Goal: Task Accomplishment & Management: Complete application form

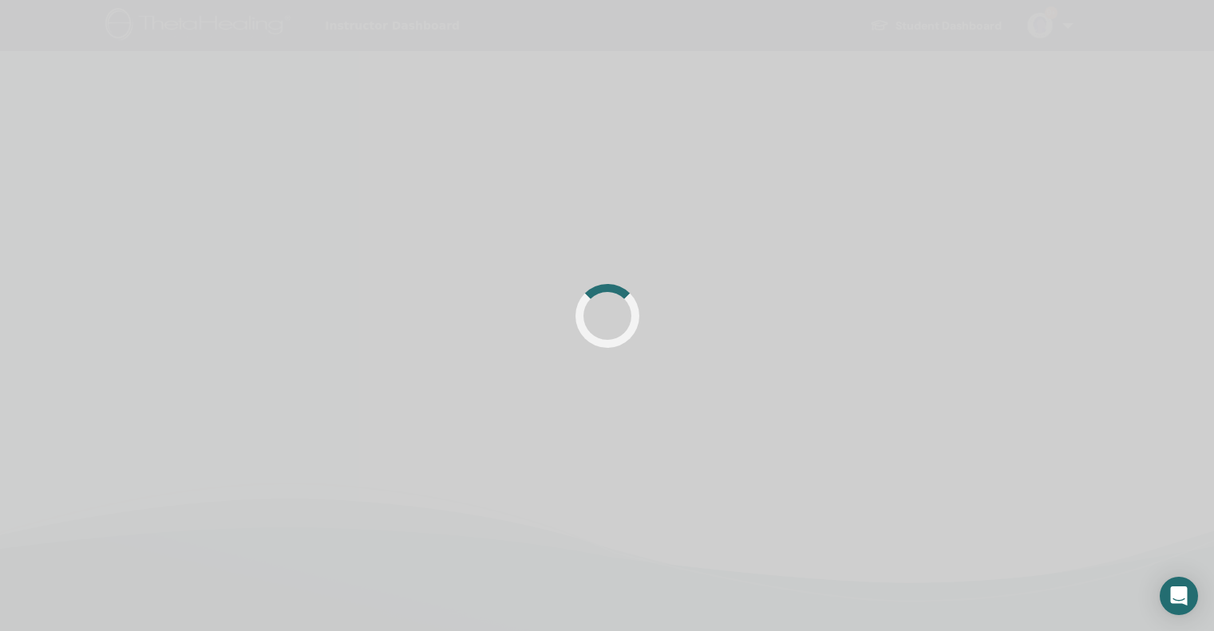
scroll to position [380, 0]
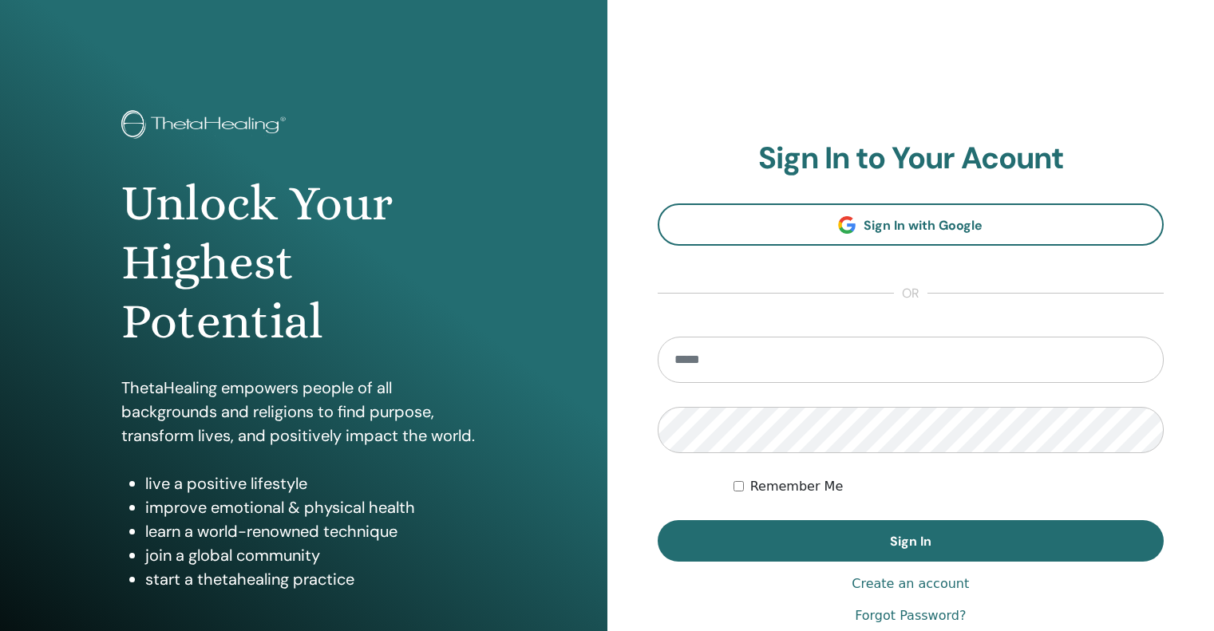
type input "**********"
click at [907, 566] on div "**********" at bounding box center [911, 383] width 507 height 486
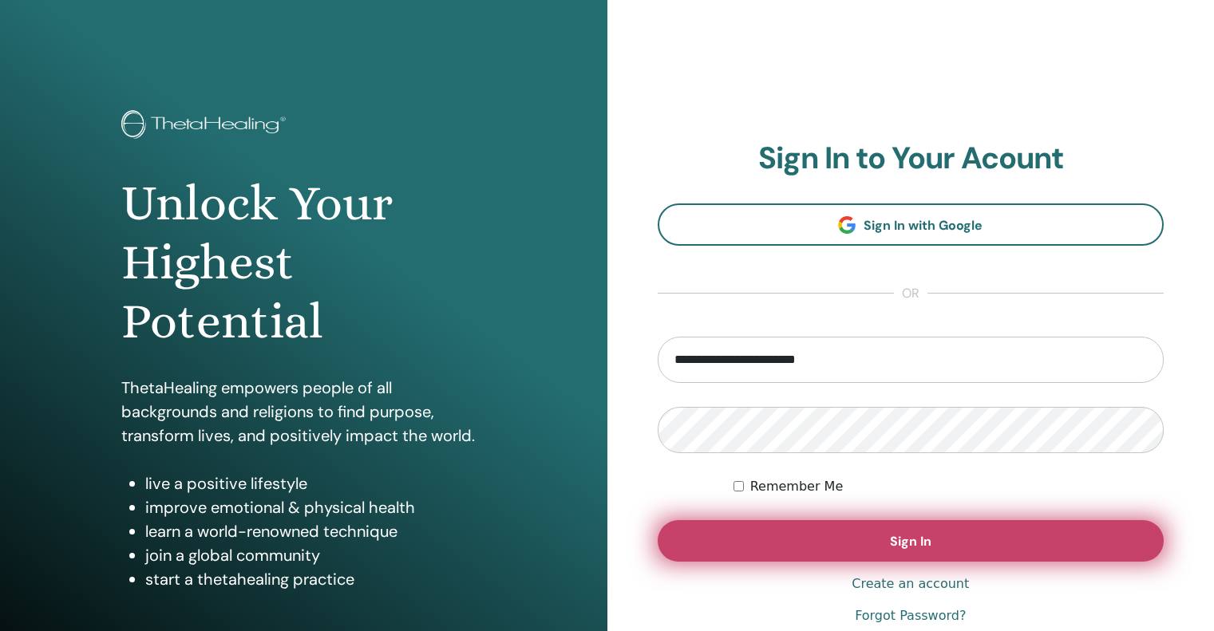
click at [911, 547] on span "Sign In" at bounding box center [911, 541] width 42 height 17
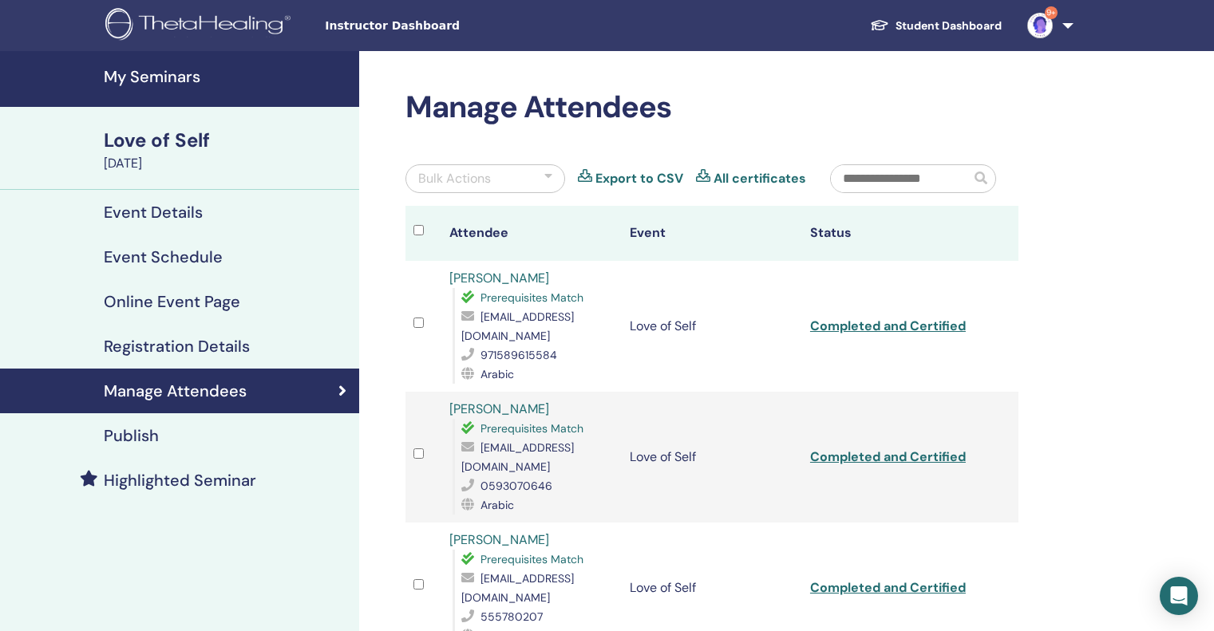
click at [186, 70] on h4 "My Seminars" at bounding box center [227, 76] width 246 height 19
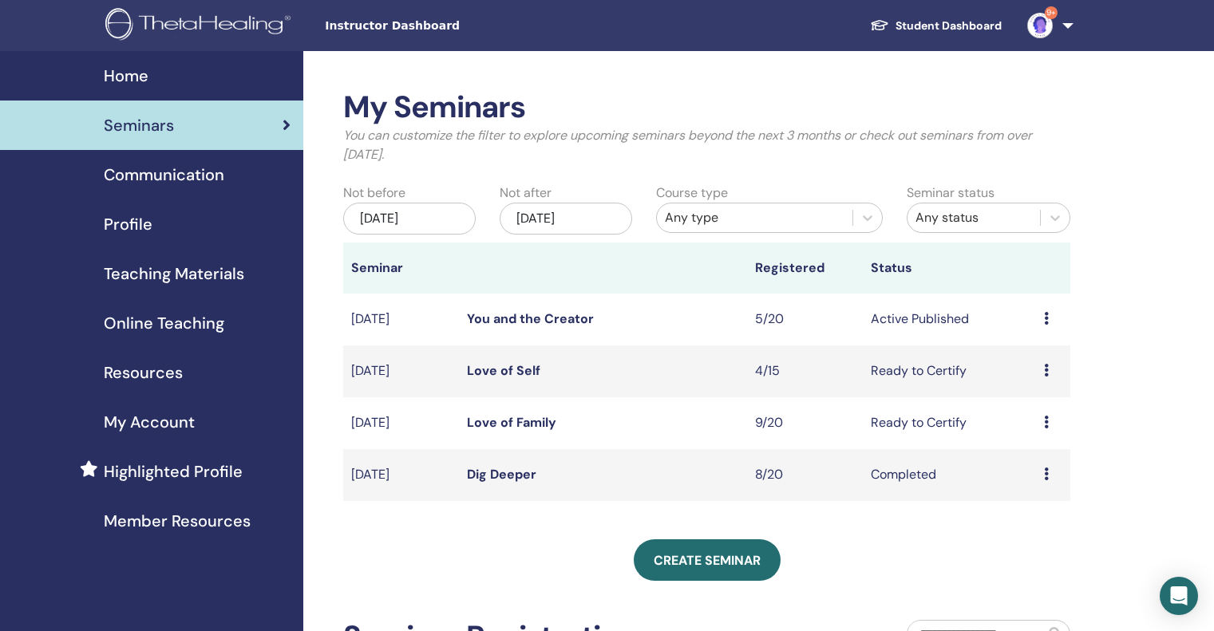
click at [1045, 368] on icon at bounding box center [1046, 370] width 5 height 13
click at [1032, 425] on link "Attendees" at bounding box center [1033, 429] width 61 height 17
click at [1050, 423] on div "Preview Edit Attendees Cancel" at bounding box center [1053, 422] width 18 height 19
click at [1047, 485] on link "Attendees" at bounding box center [1039, 484] width 61 height 17
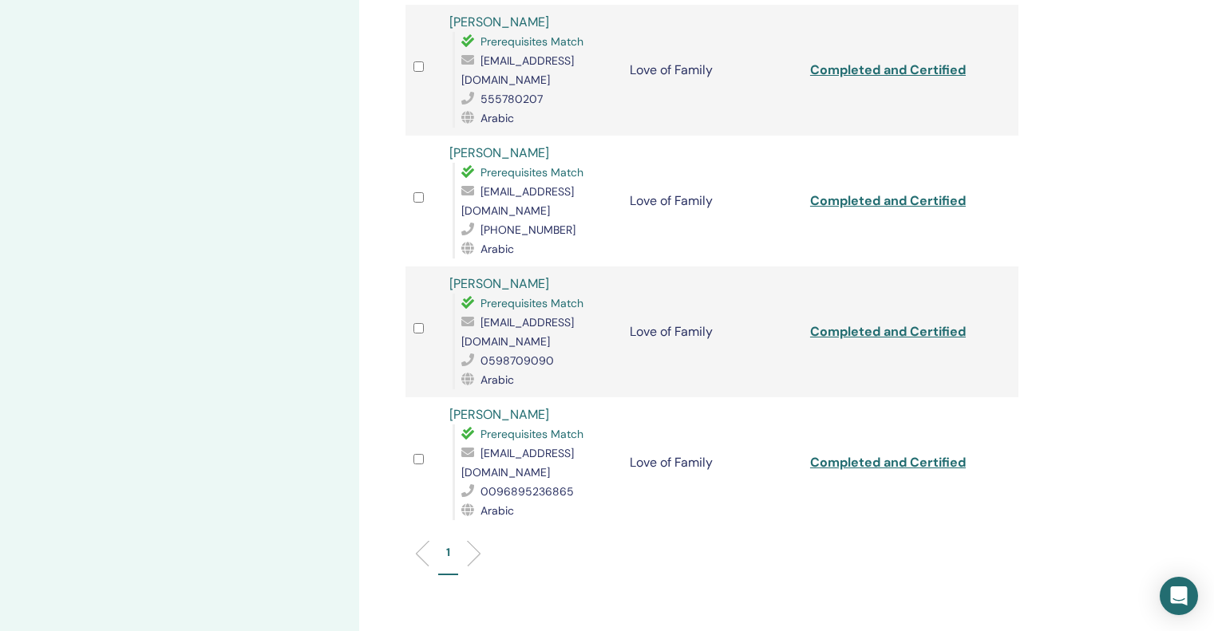
scroll to position [958, 0]
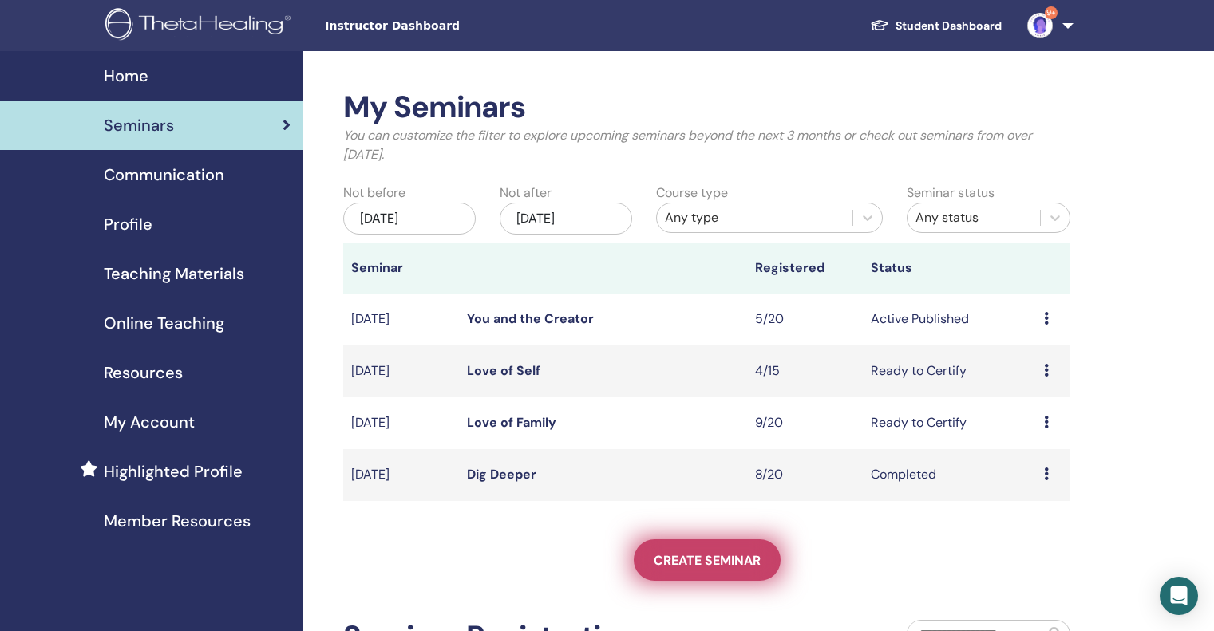
click at [726, 572] on link "Create seminar" at bounding box center [707, 561] width 147 height 42
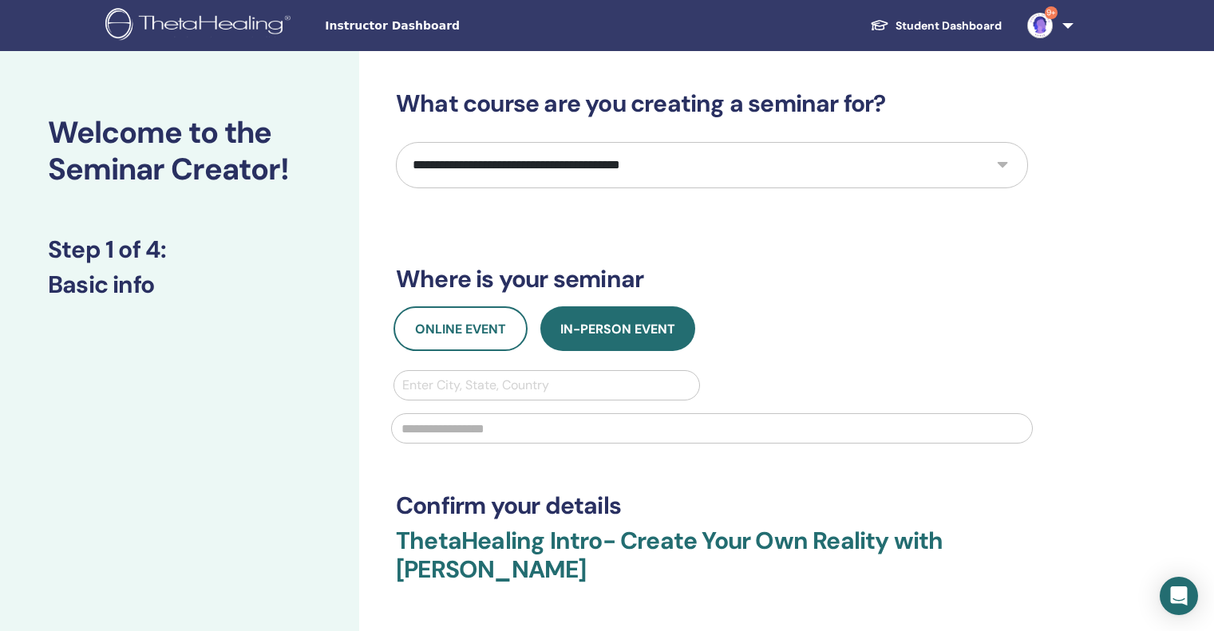
click at [634, 165] on select "**********" at bounding box center [712, 165] width 632 height 46
select select "*"
click at [396, 142] on select "**********" at bounding box center [712, 165] width 632 height 46
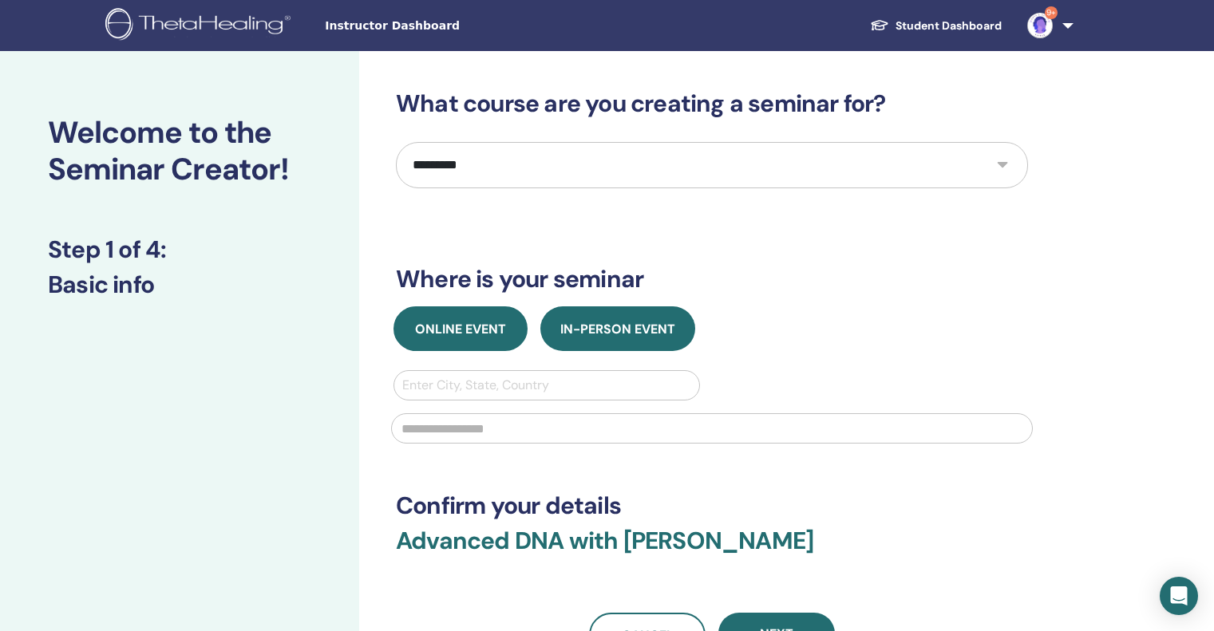
click at [440, 329] on span "Online Event" at bounding box center [460, 329] width 91 height 17
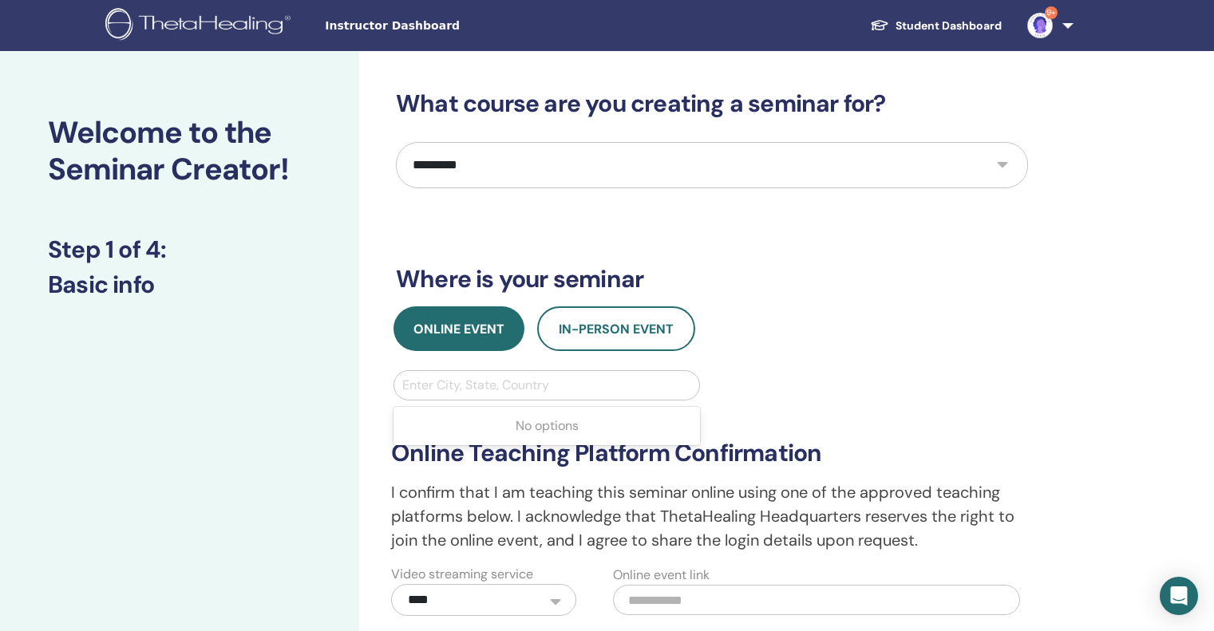
click at [464, 379] on div at bounding box center [546, 385] width 289 height 22
type input "***"
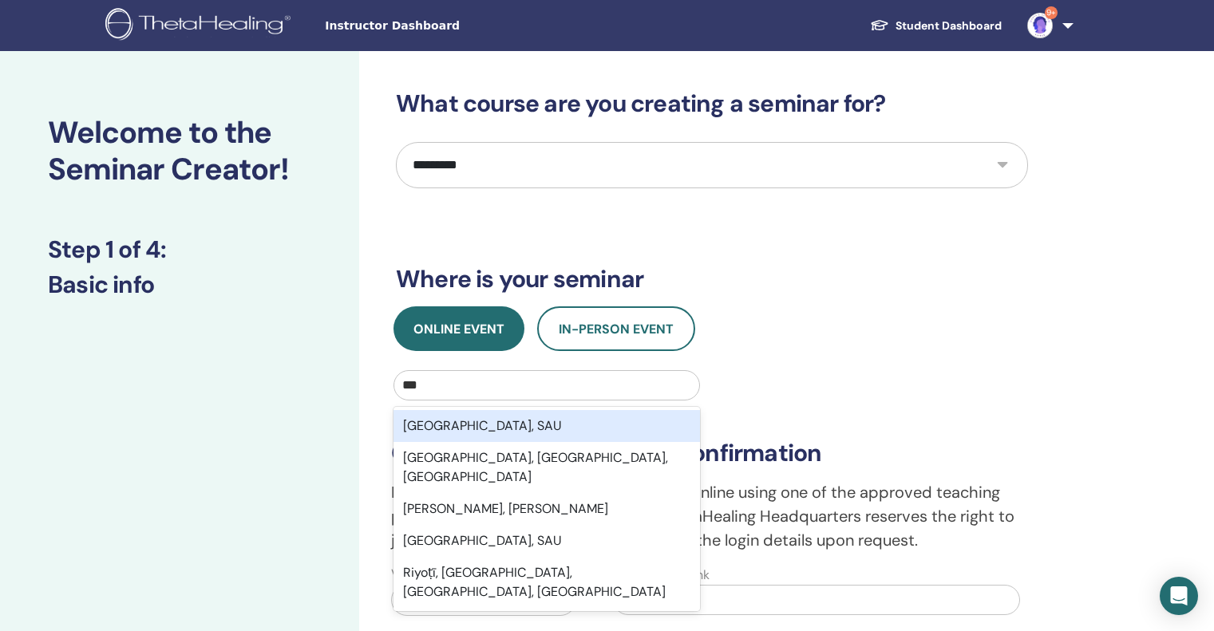
click at [473, 417] on div "[GEOGRAPHIC_DATA], SAU" at bounding box center [547, 426] width 307 height 32
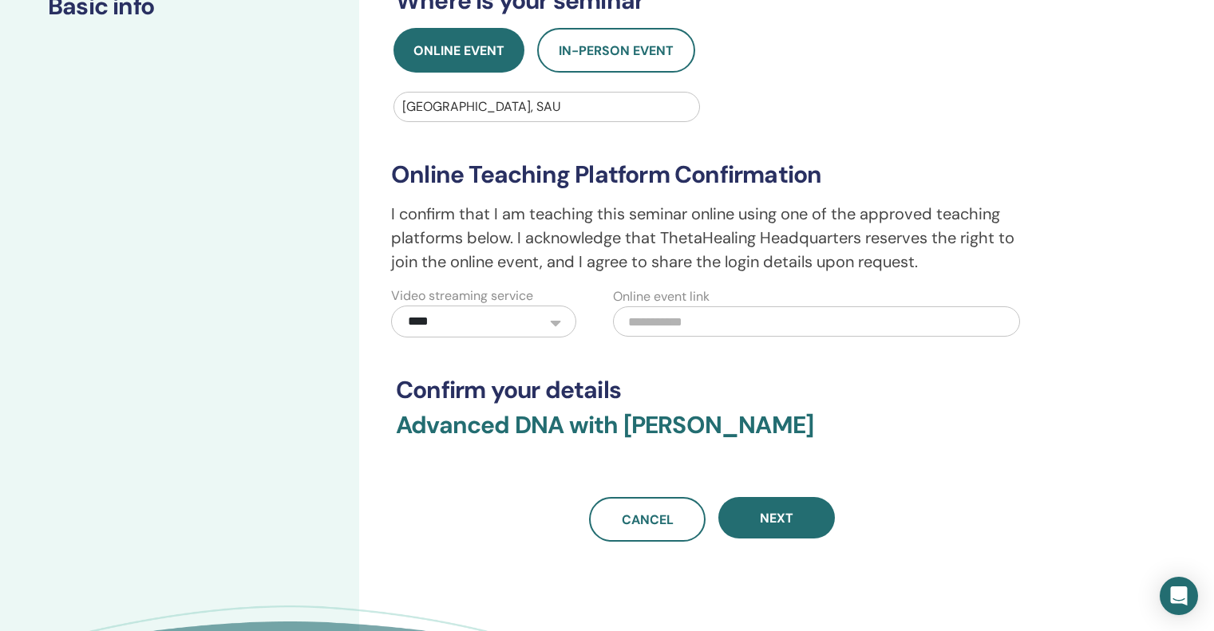
scroll to position [319, 0]
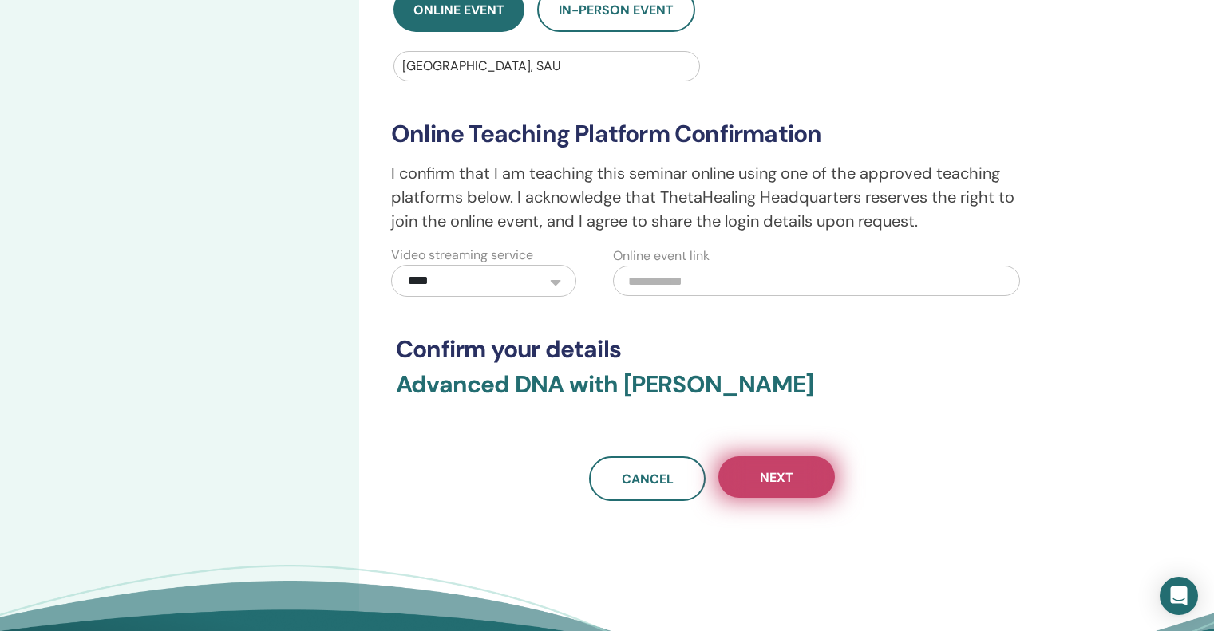
click at [765, 478] on span "Next" at bounding box center [777, 477] width 34 height 17
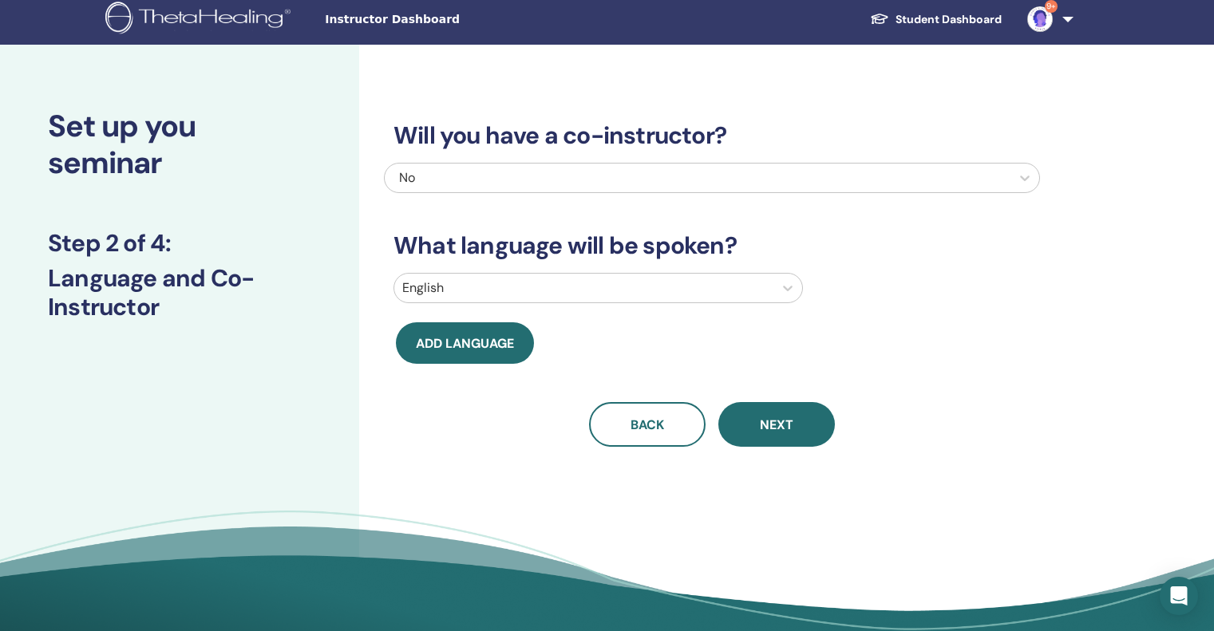
scroll to position [0, 0]
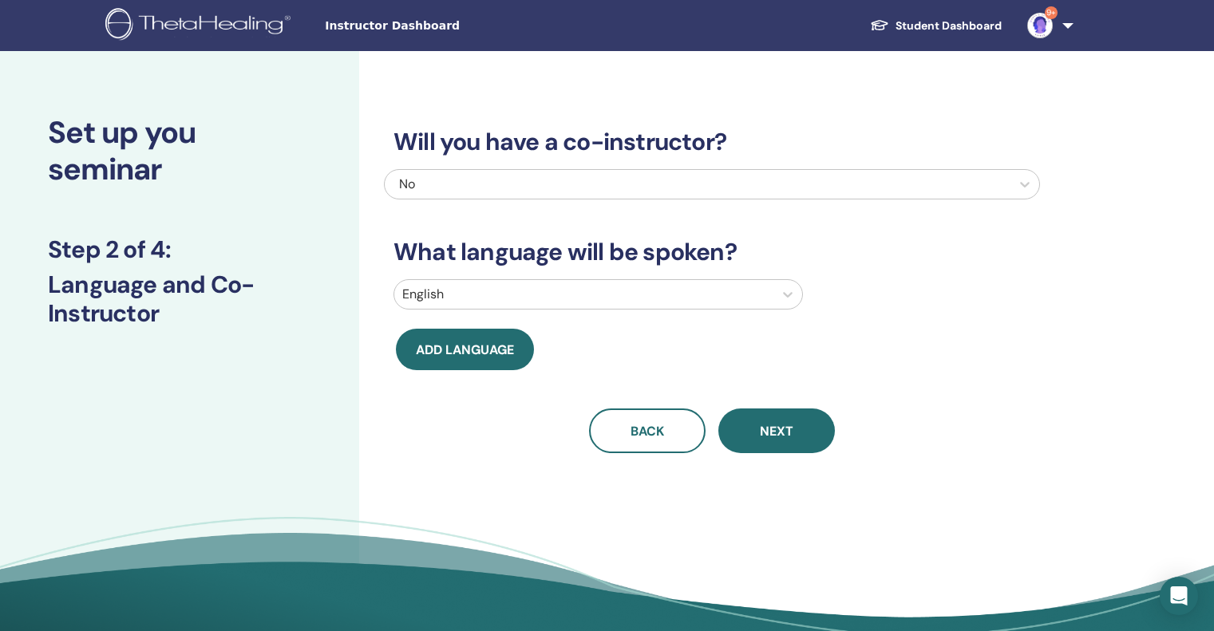
click at [517, 293] on div at bounding box center [583, 294] width 363 height 22
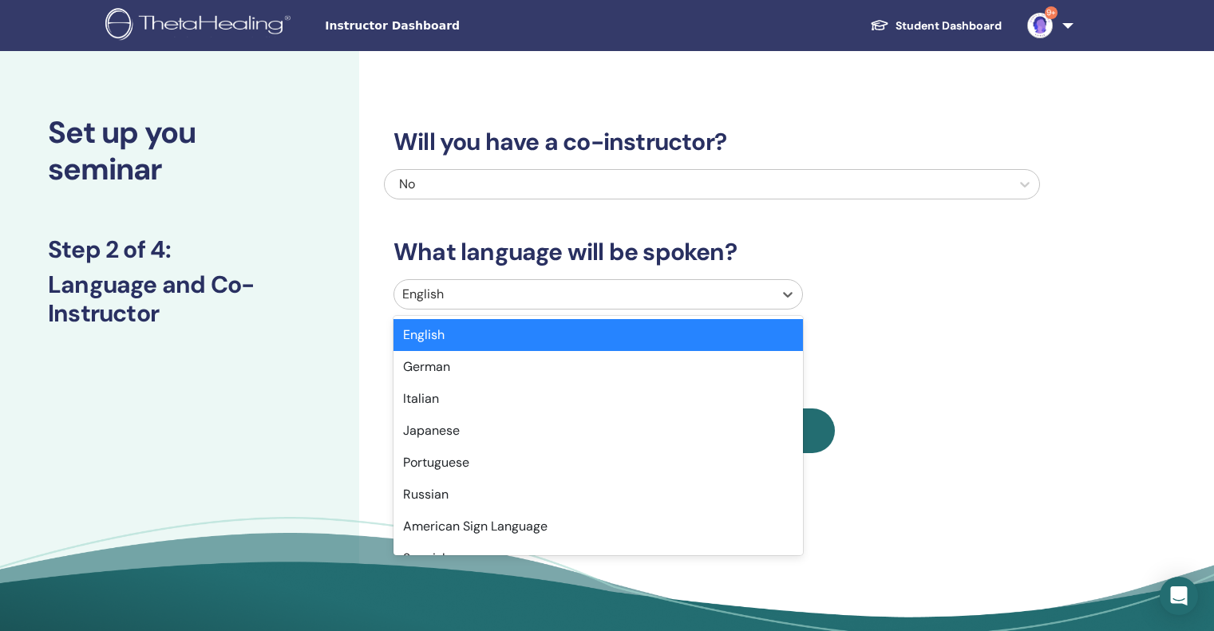
scroll to position [160, 0]
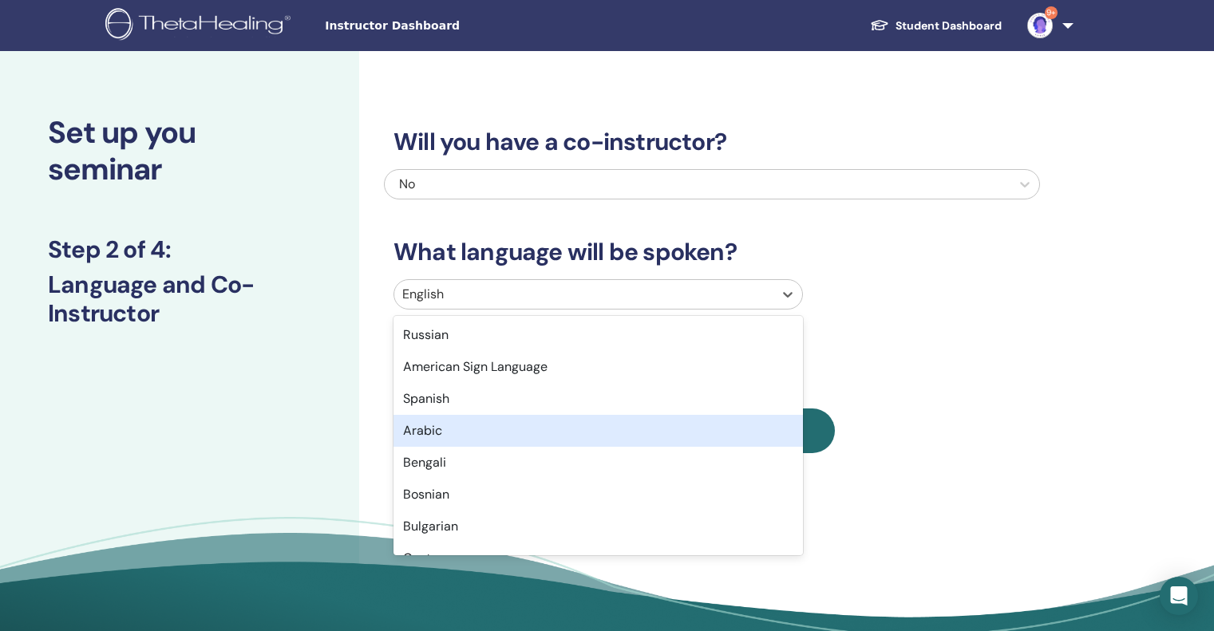
click at [500, 425] on div "Arabic" at bounding box center [598, 431] width 409 height 32
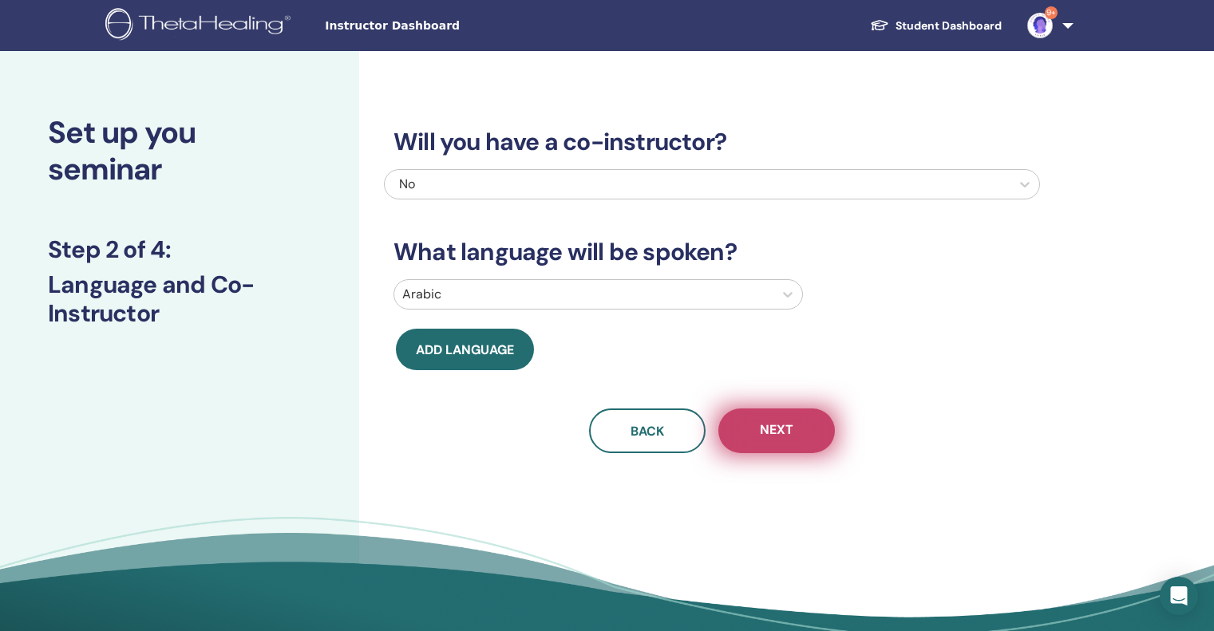
click at [801, 443] on button "Next" at bounding box center [776, 431] width 117 height 45
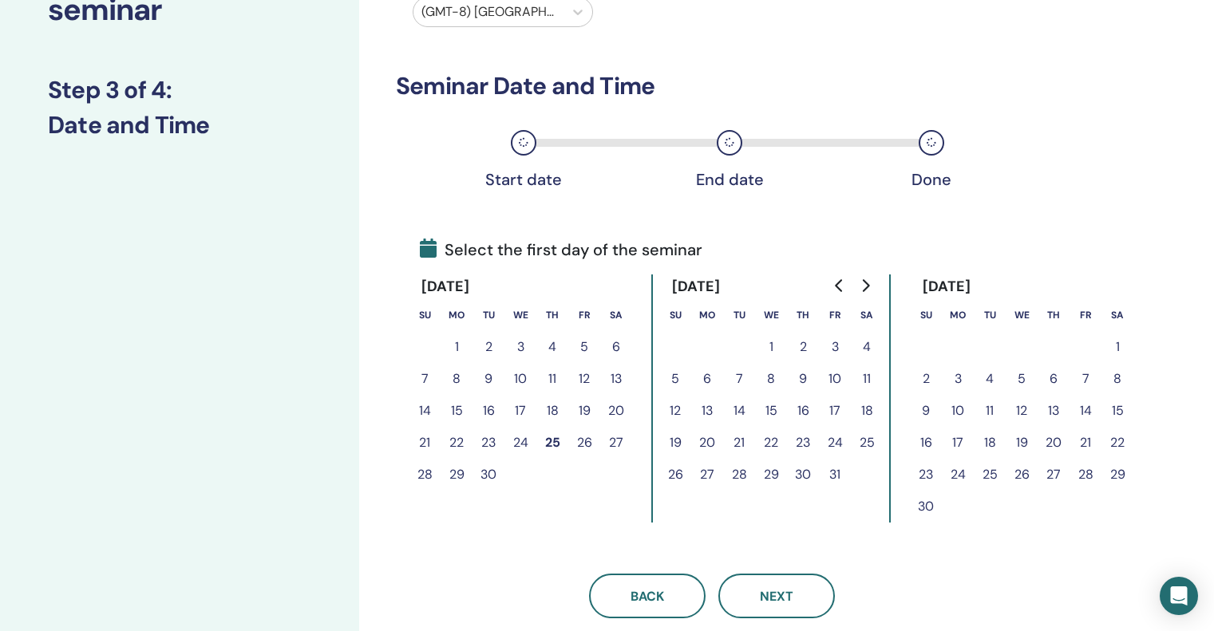
click at [457, 475] on button "29" at bounding box center [457, 475] width 32 height 32
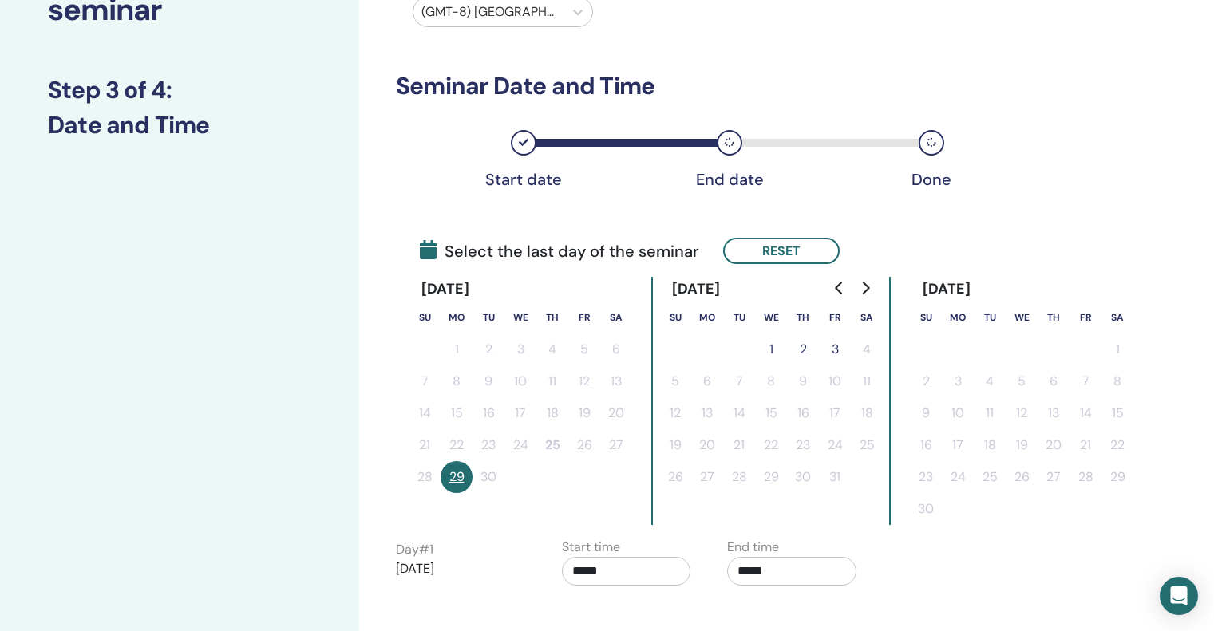
click at [803, 352] on button "2" at bounding box center [803, 350] width 32 height 32
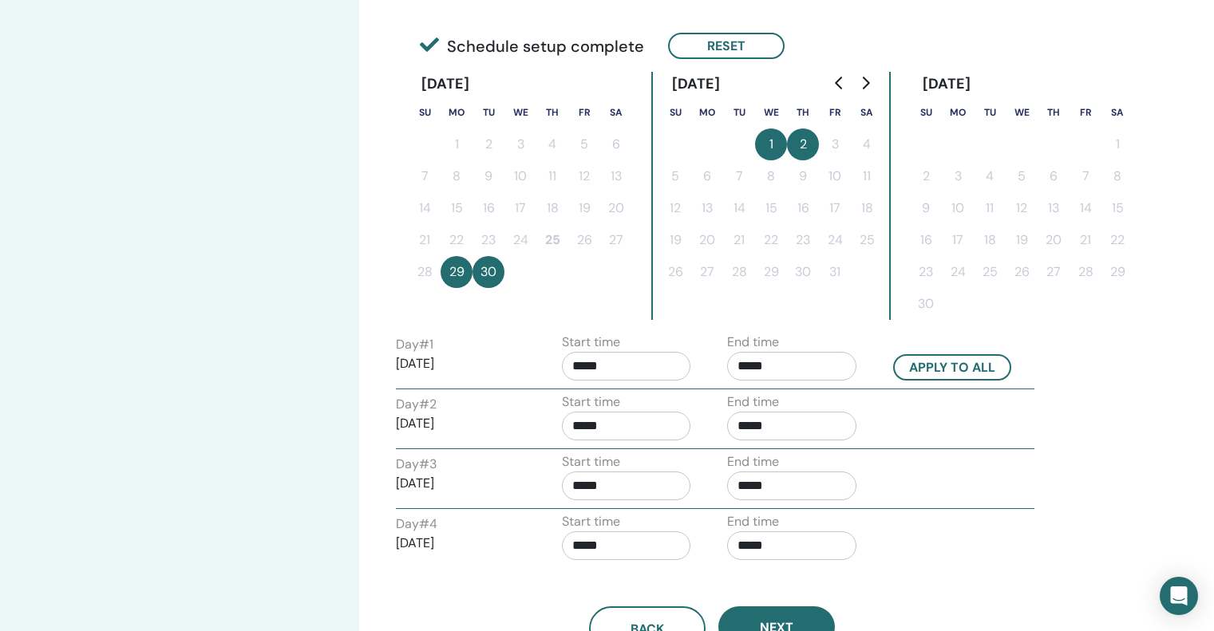
scroll to position [399, 0]
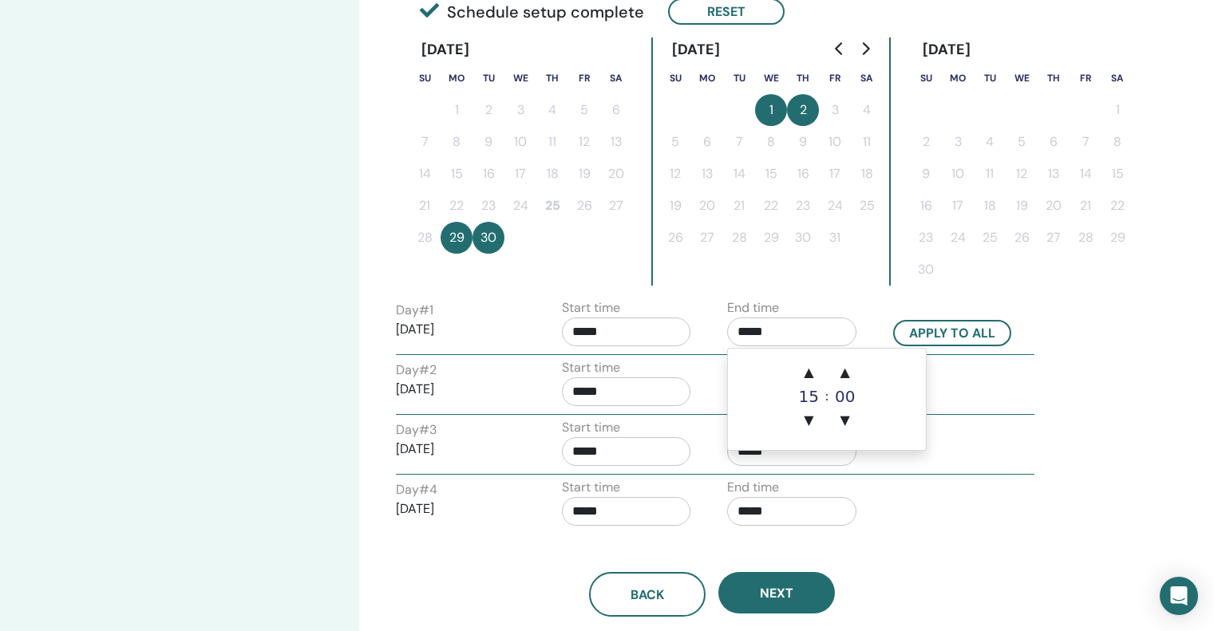
click at [812, 330] on input "*****" at bounding box center [791, 332] width 129 height 29
click at [813, 378] on span "▲" at bounding box center [809, 373] width 32 height 32
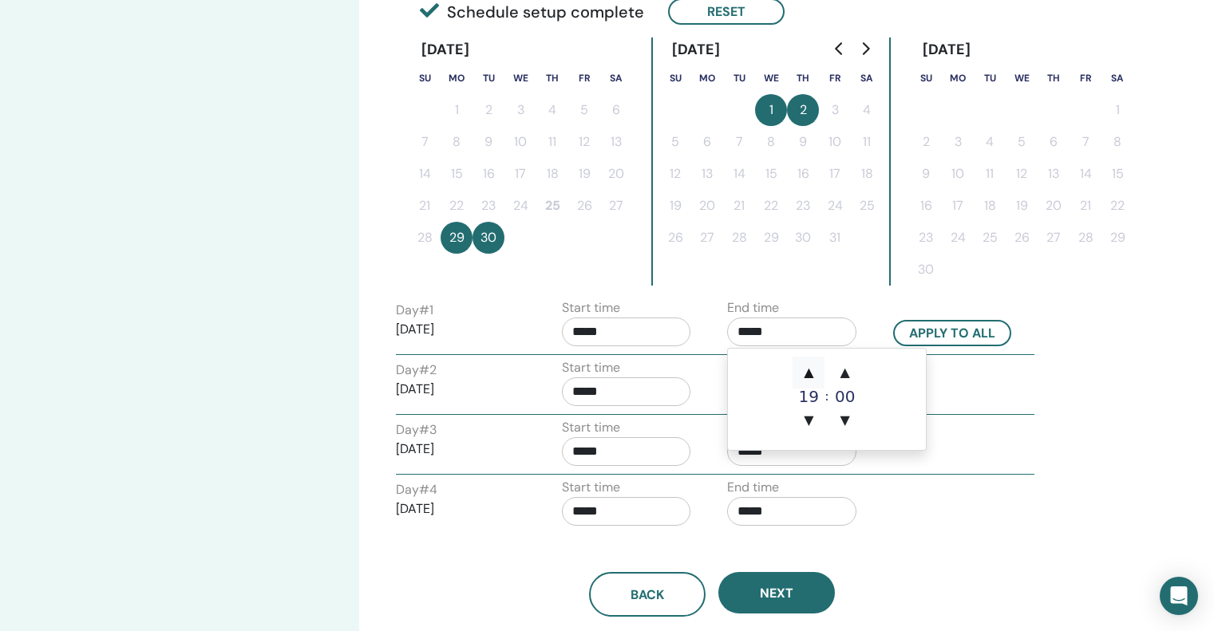
click at [813, 378] on span "▲" at bounding box center [809, 373] width 32 height 32
click at [809, 386] on span "▲" at bounding box center [809, 373] width 32 height 32
click at [845, 376] on span "▲" at bounding box center [845, 373] width 32 height 32
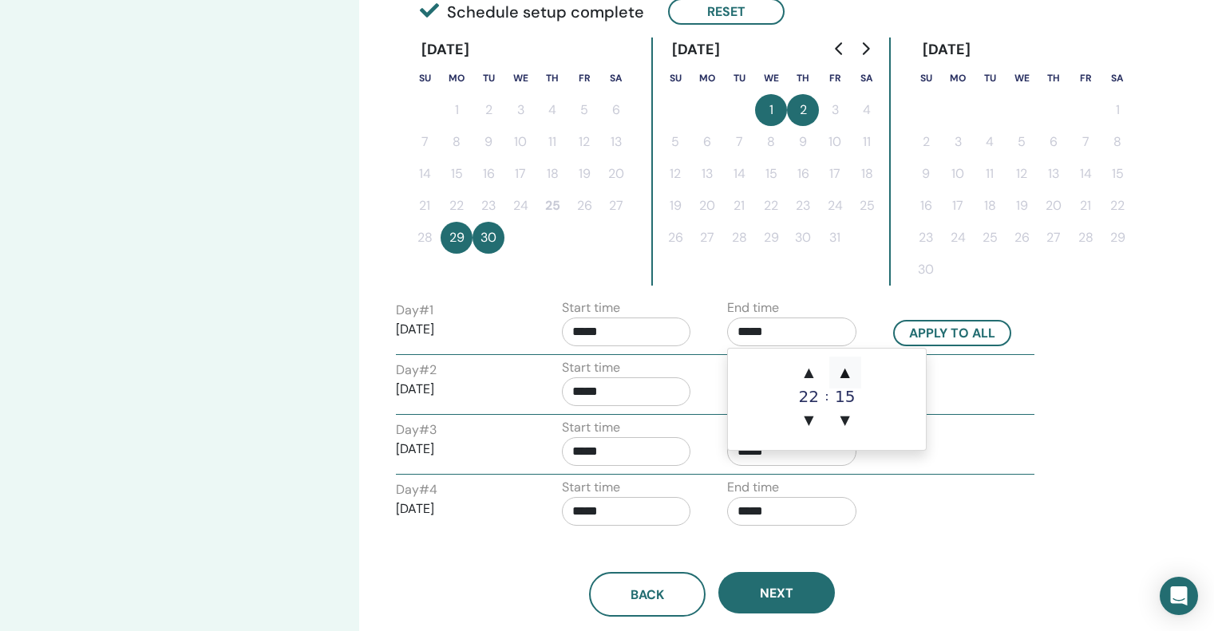
click at [845, 376] on span "▲" at bounding box center [845, 373] width 32 height 32
type input "*****"
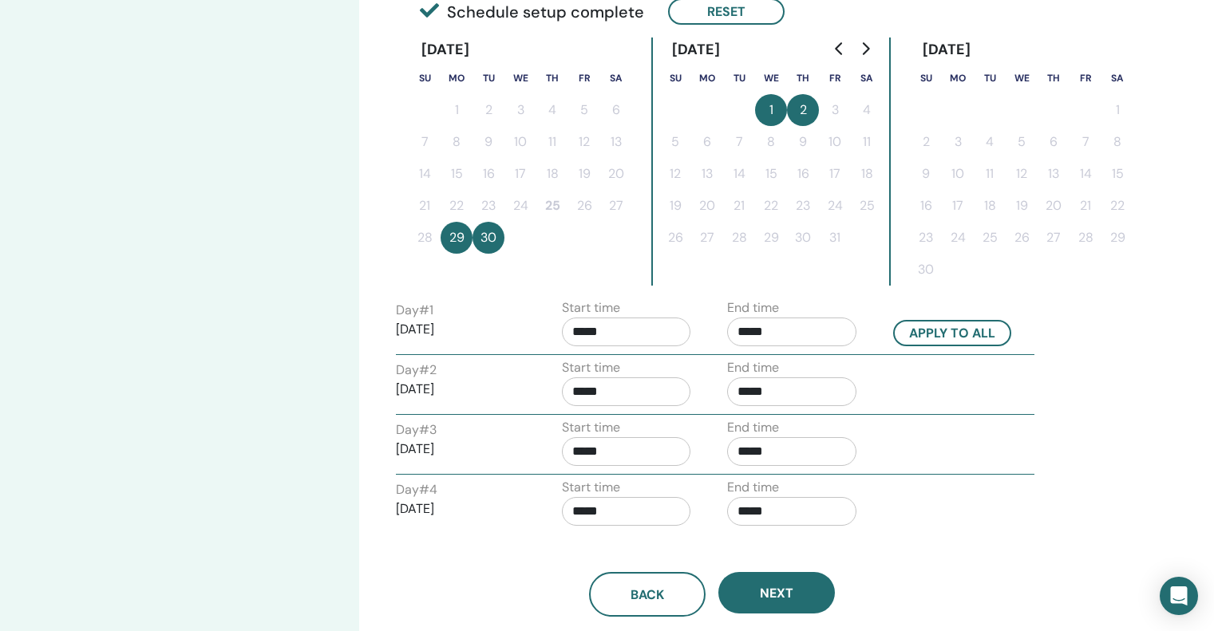
click at [948, 505] on div "Day # 4 2025/10/02 Start time ***** End time *****" at bounding box center [715, 506] width 663 height 56
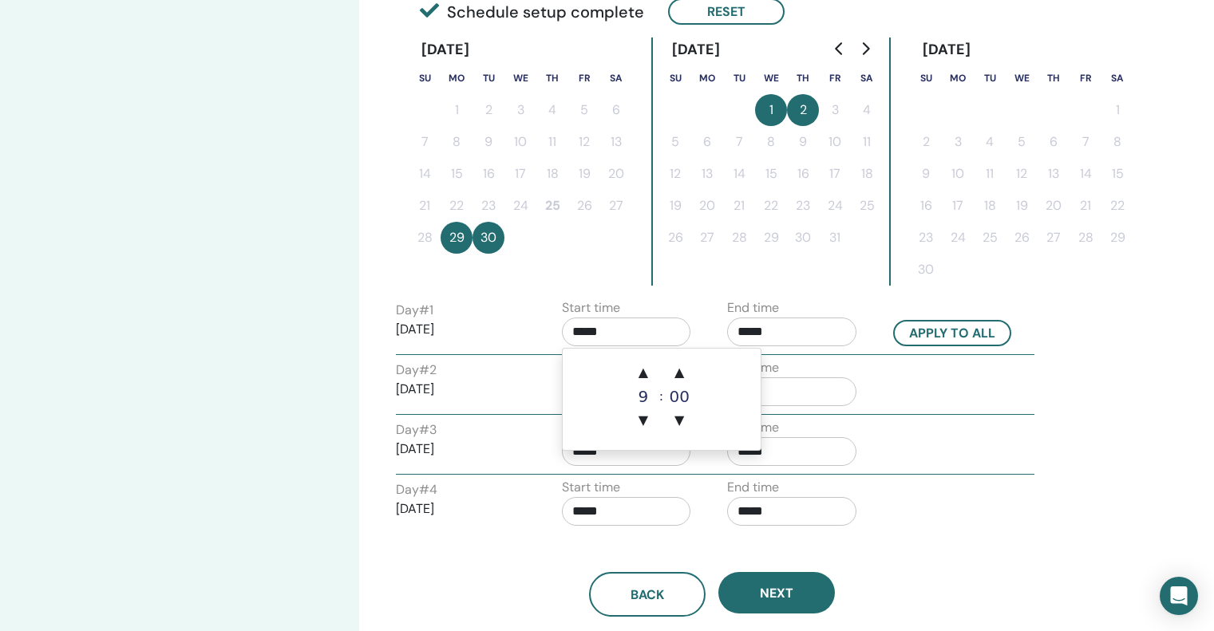
click at [639, 324] on input "*****" at bounding box center [626, 332] width 129 height 29
click at [650, 375] on span "▲" at bounding box center [643, 373] width 32 height 32
click at [649, 372] on span "▲" at bounding box center [643, 373] width 32 height 32
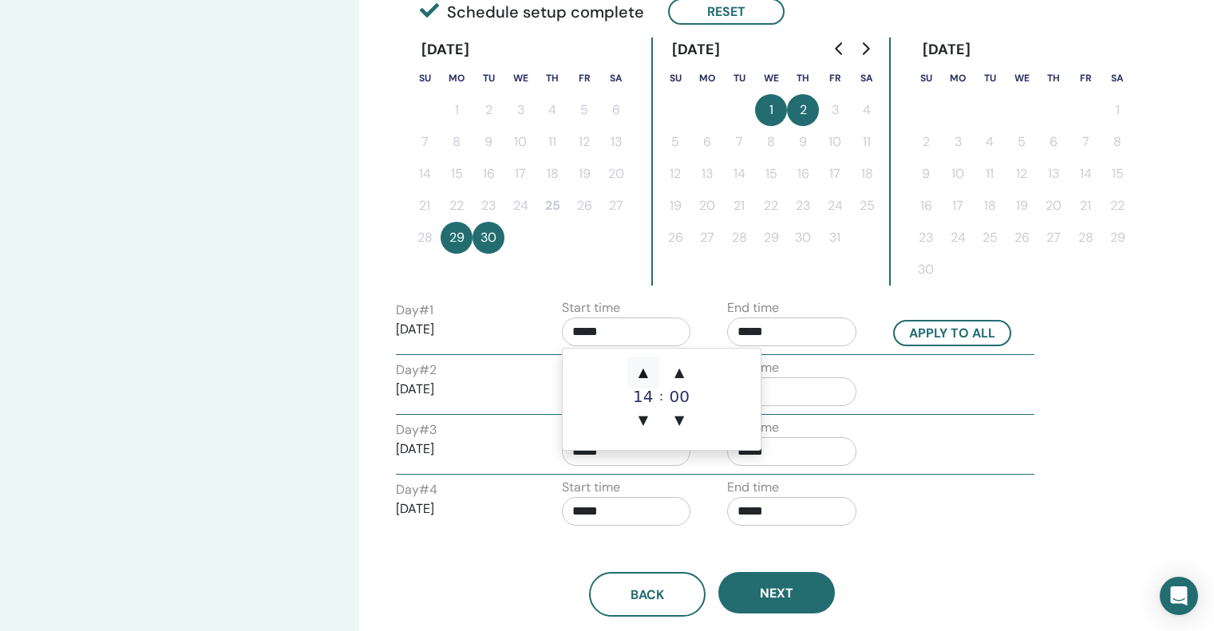
click at [649, 372] on span "▲" at bounding box center [643, 373] width 32 height 32
click at [648, 371] on span "▲" at bounding box center [643, 373] width 32 height 32
click at [674, 374] on span "▲" at bounding box center [679, 373] width 32 height 32
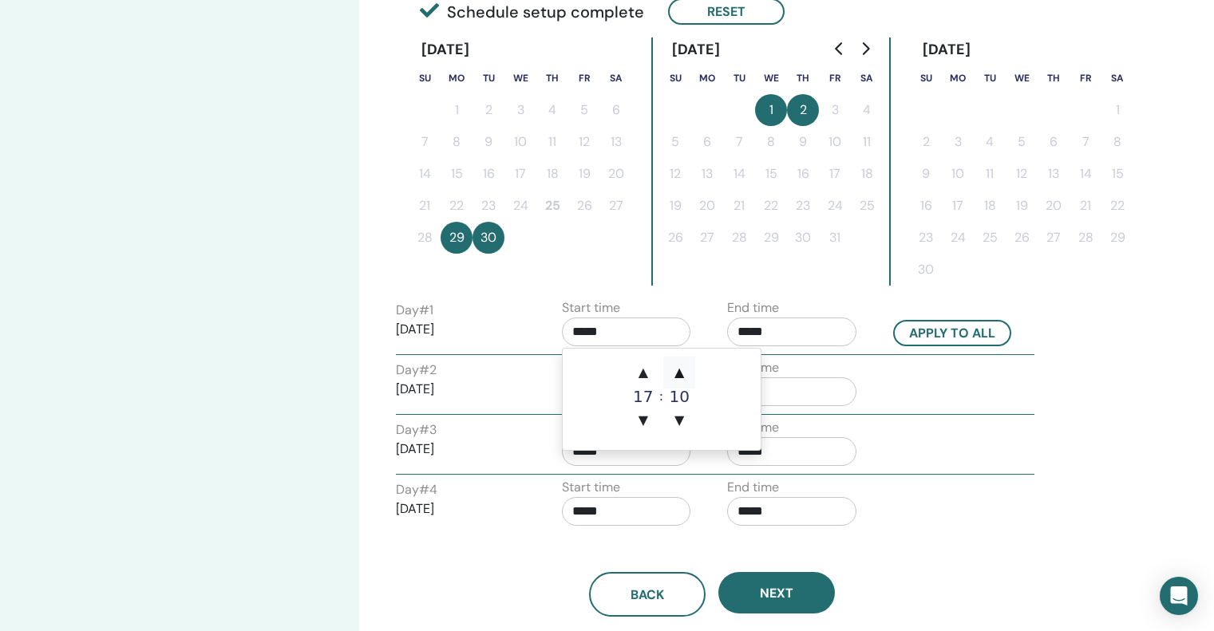
click at [674, 374] on span "▲" at bounding box center [679, 373] width 32 height 32
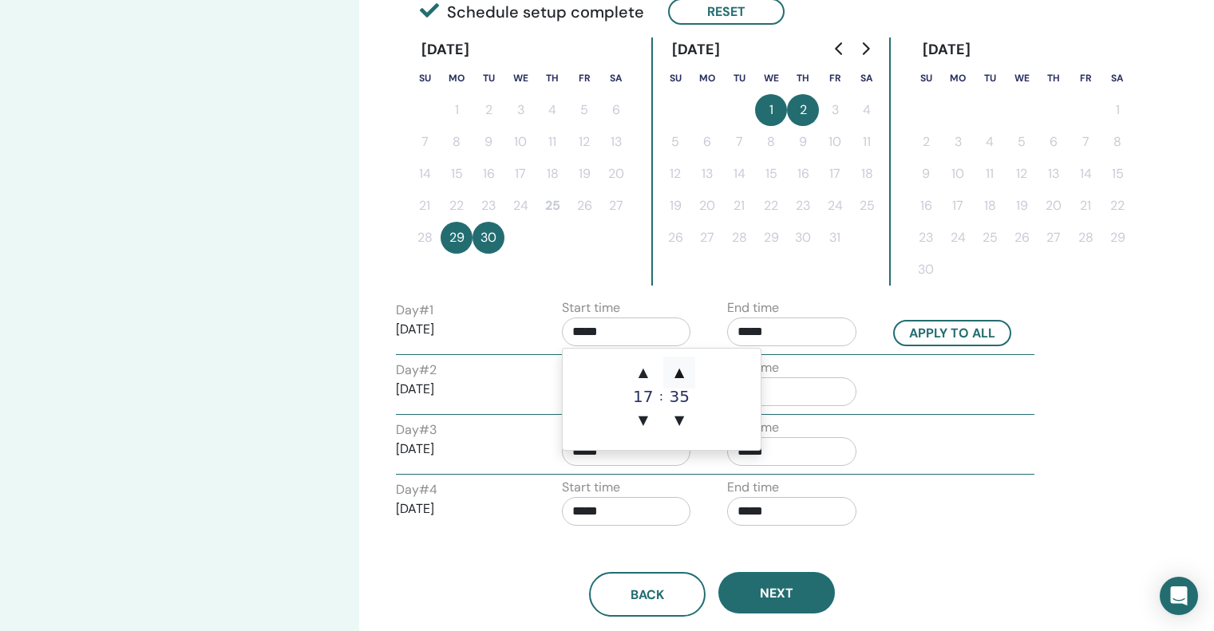
click at [674, 373] on span "▲" at bounding box center [679, 373] width 32 height 32
click at [687, 417] on span "▼" at bounding box center [679, 421] width 32 height 32
type input "*****"
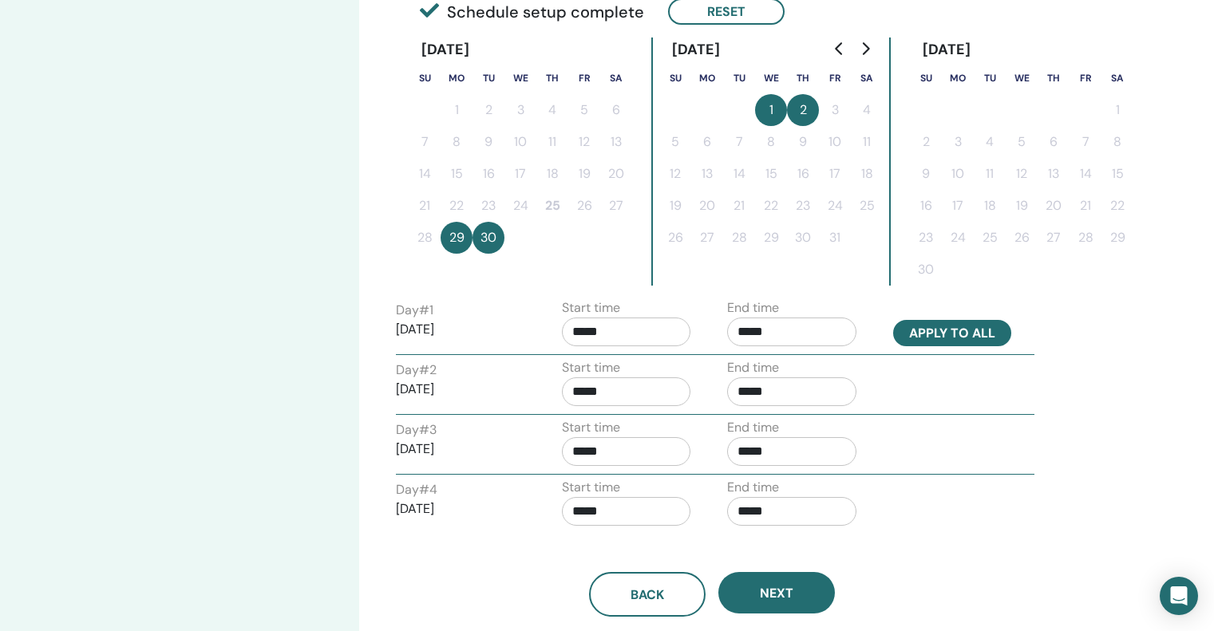
click at [989, 330] on button "Apply to all" at bounding box center [952, 333] width 118 height 26
type input "*****"
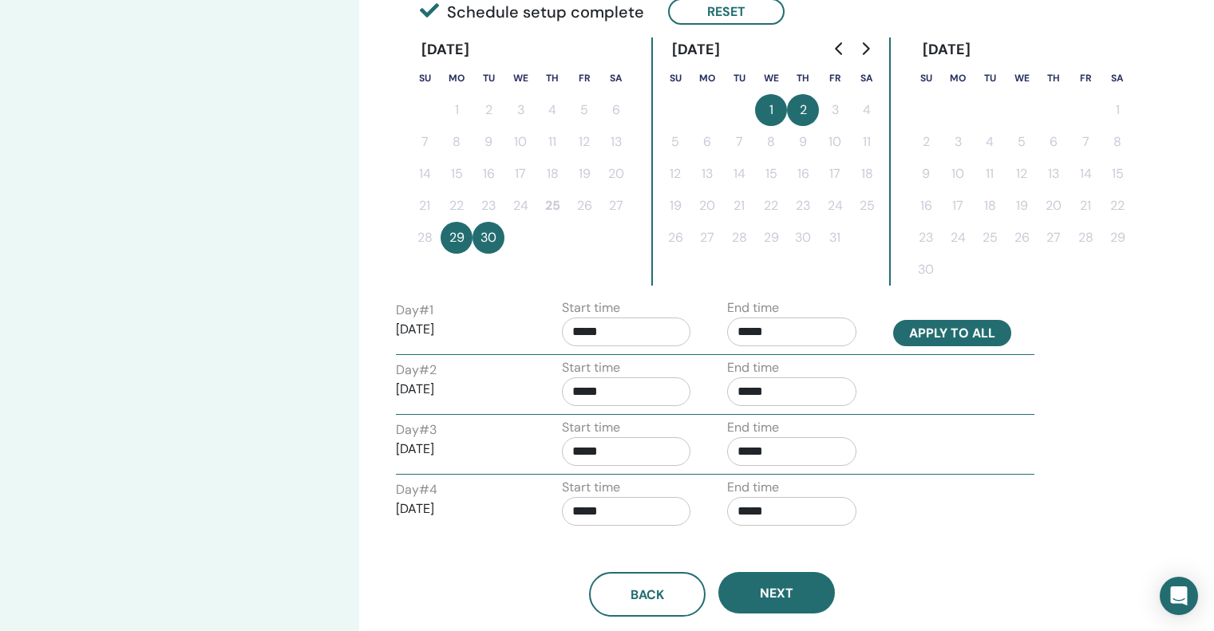
type input "*****"
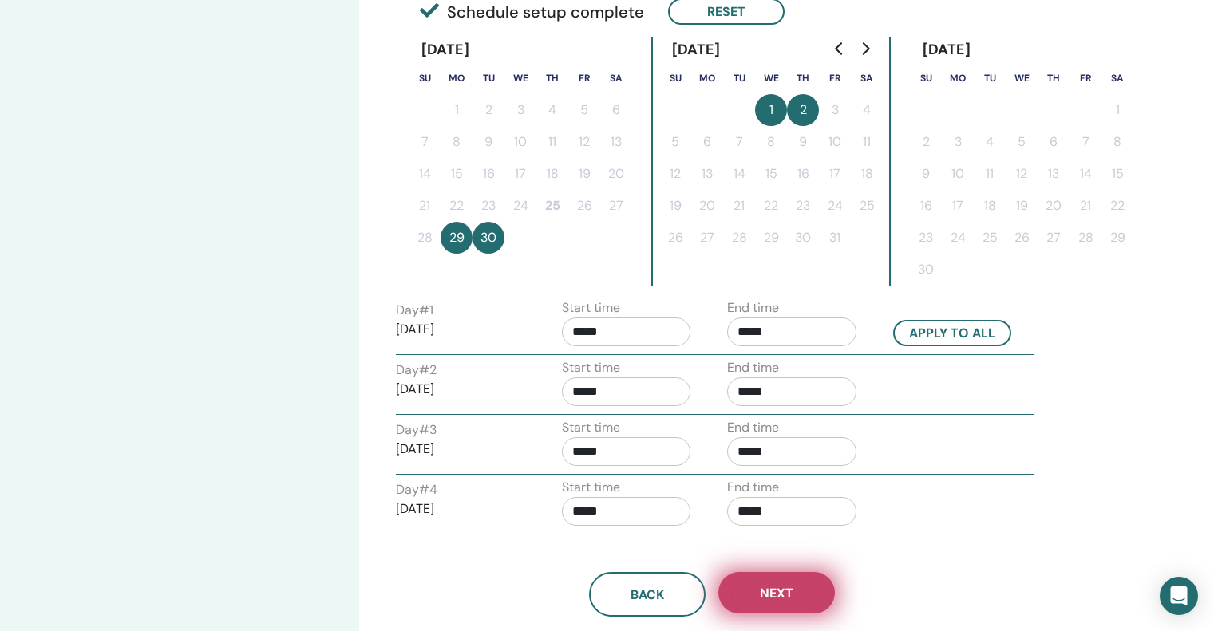
click at [797, 586] on button "Next" at bounding box center [776, 593] width 117 height 42
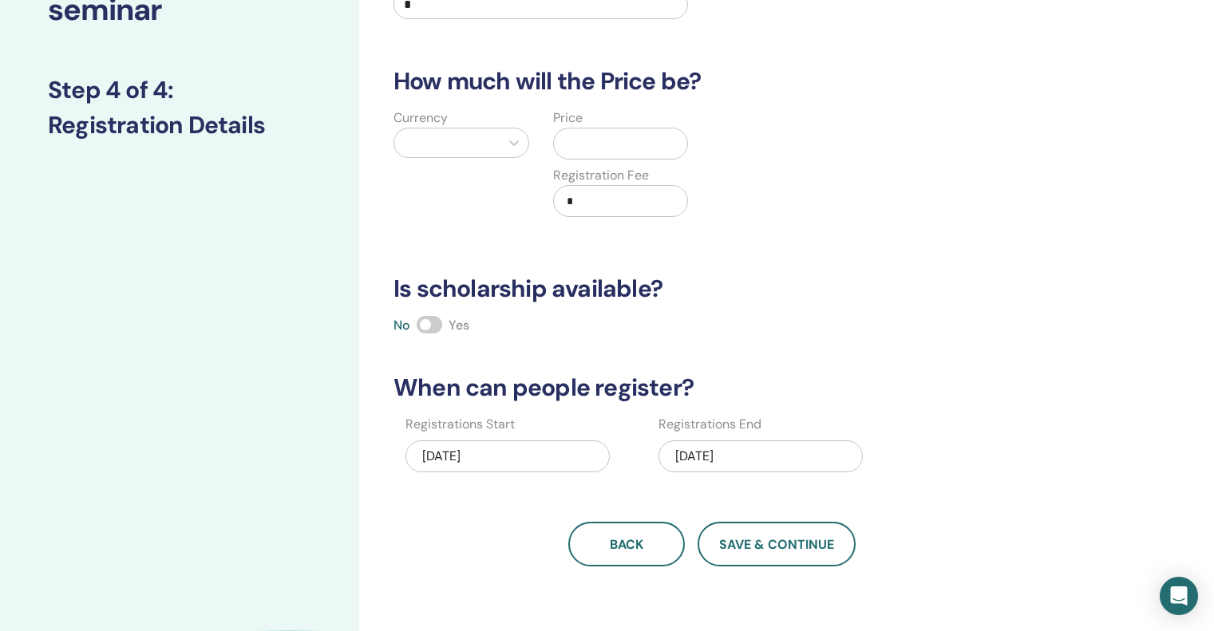
scroll to position [0, 0]
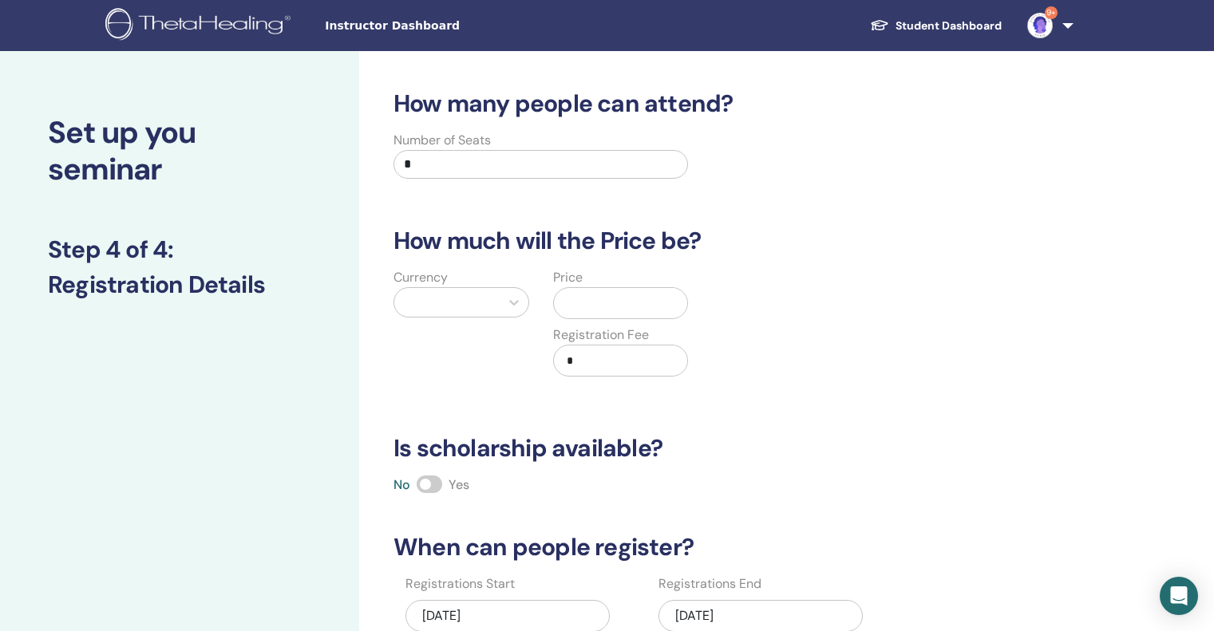
click at [485, 170] on input "*" at bounding box center [541, 164] width 295 height 29
drag, startPoint x: 485, startPoint y: 170, endPoint x: 390, endPoint y: 175, distance: 94.3
click at [391, 173] on div "Number of Seats *" at bounding box center [541, 159] width 318 height 57
type input "**"
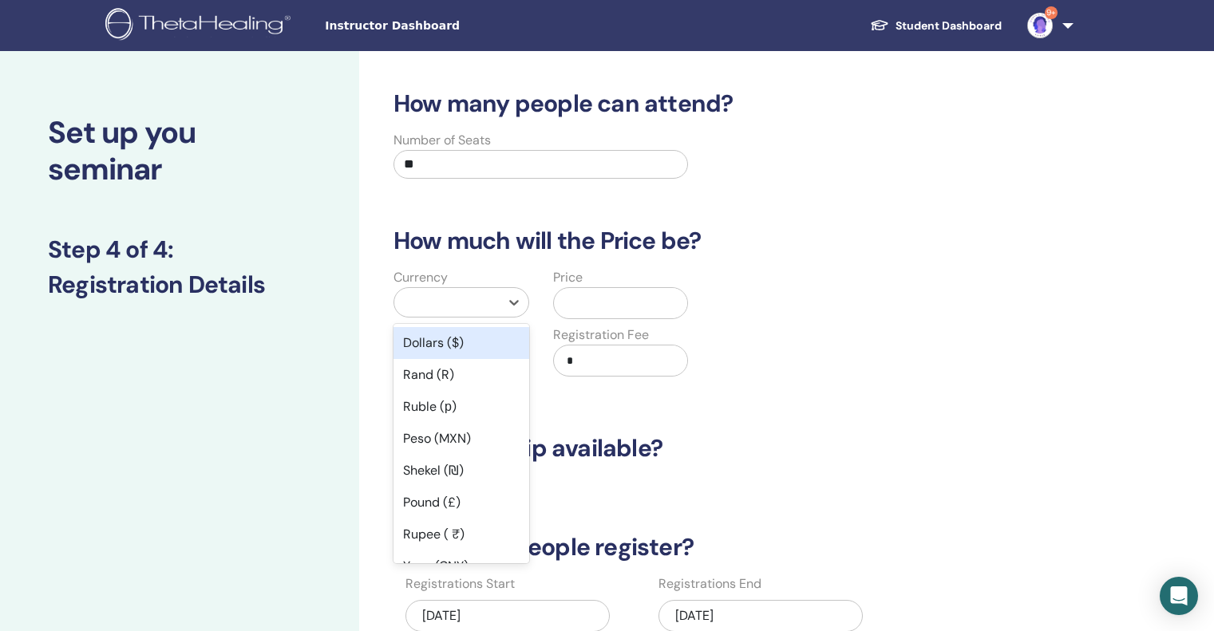
click at [466, 312] on div at bounding box center [446, 302] width 89 height 22
click at [470, 339] on div "Dollars ($)" at bounding box center [462, 343] width 136 height 32
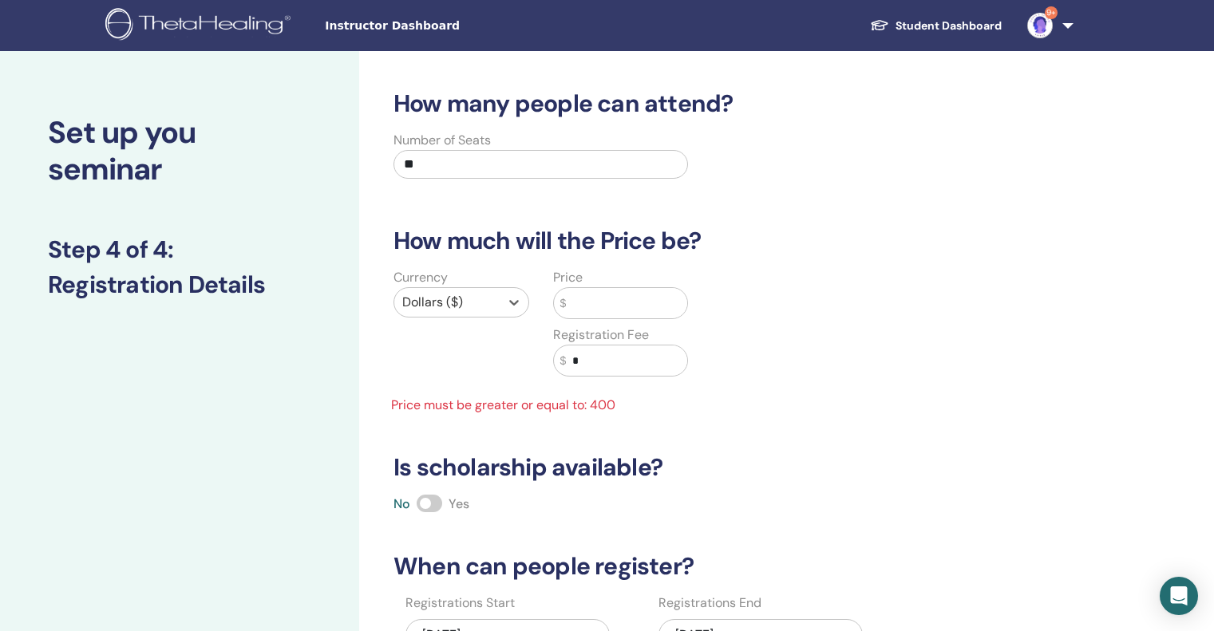
click at [635, 305] on input "text" at bounding box center [626, 303] width 121 height 30
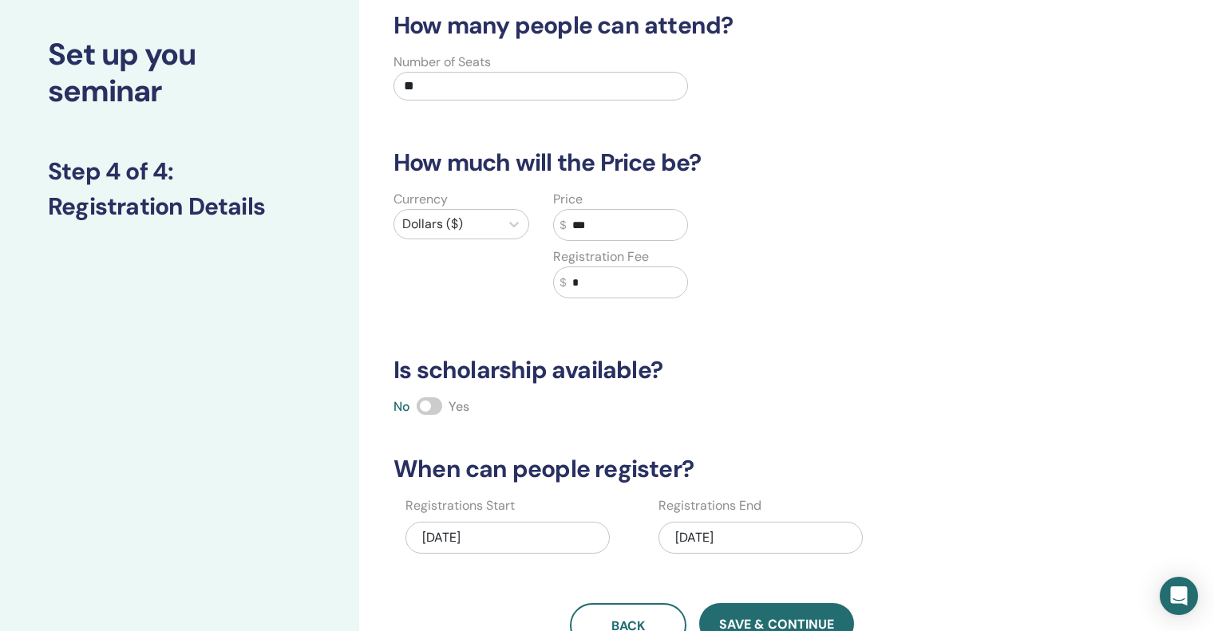
scroll to position [160, 0]
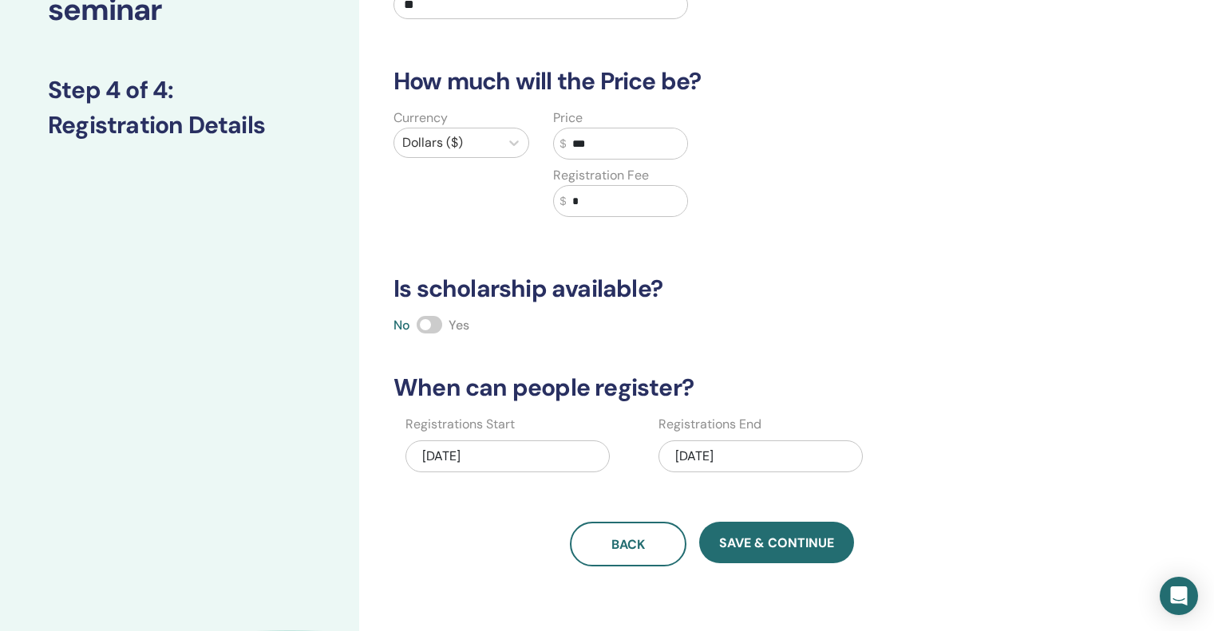
type input "***"
click at [528, 449] on div "[DATE]" at bounding box center [507, 457] width 204 height 32
click at [767, 457] on div "10/02/2025" at bounding box center [761, 457] width 204 height 32
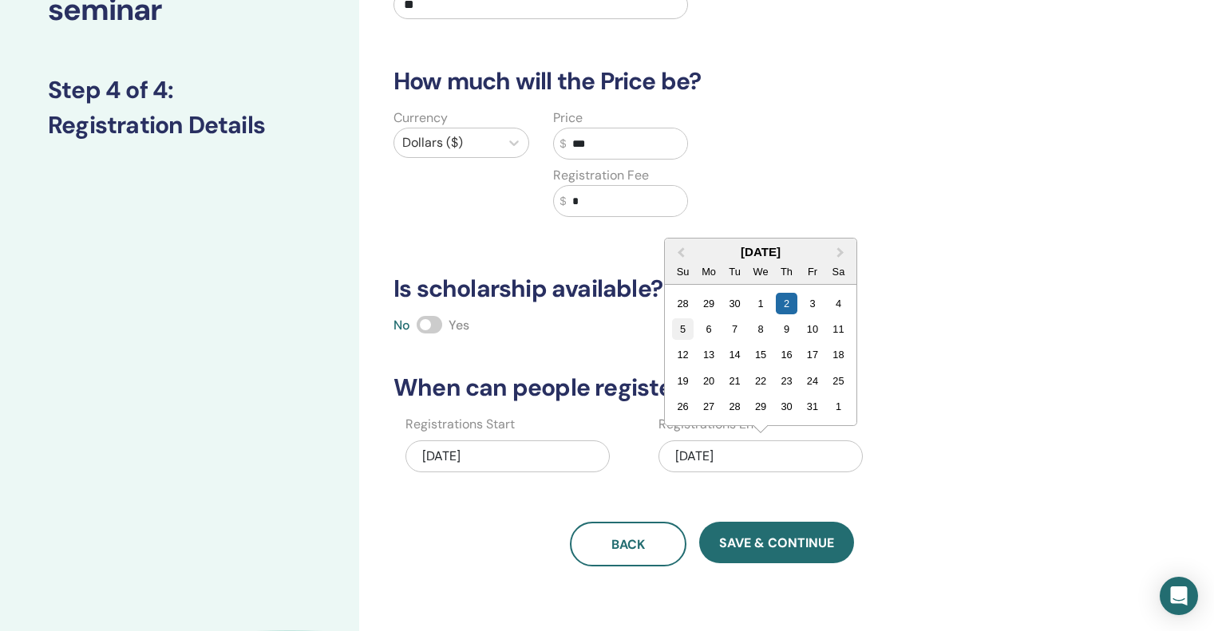
click at [688, 331] on div "5" at bounding box center [684, 329] width 22 height 22
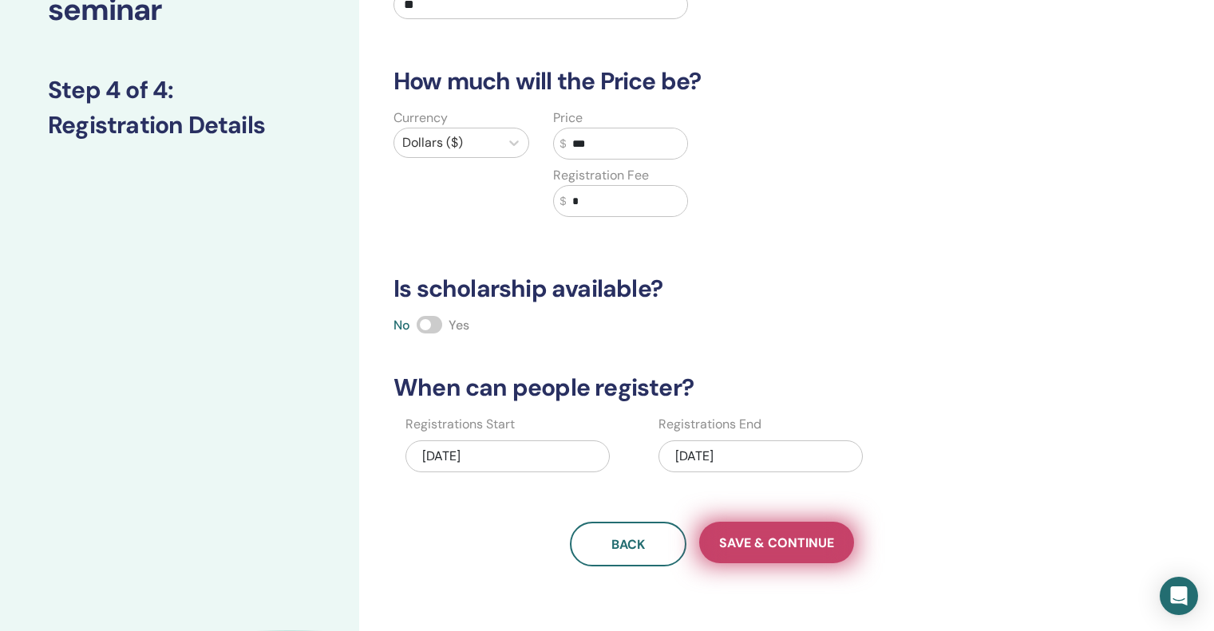
click at [819, 550] on span "Save & Continue" at bounding box center [776, 543] width 115 height 17
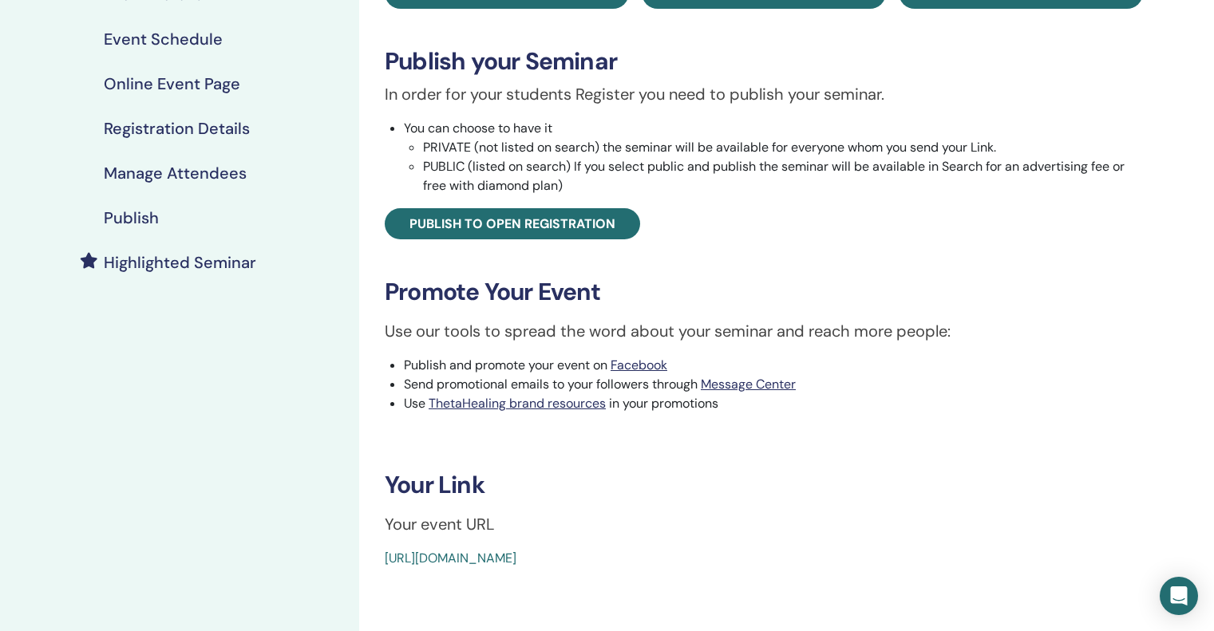
scroll to position [319, 0]
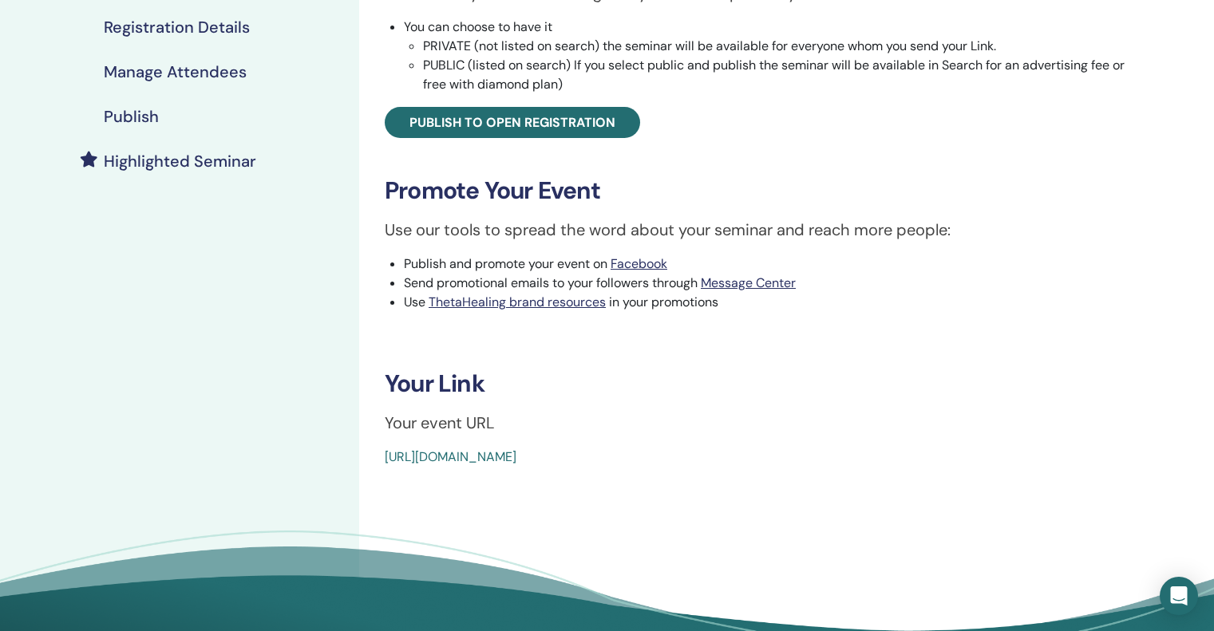
drag, startPoint x: 775, startPoint y: 475, endPoint x: 355, endPoint y: 478, distance: 419.9
click at [378, 473] on div "Advanced DNA Event Type Online Event Status Not Published Registrations 0/10 Pu…" at bounding box center [763, 211] width 809 height 959
copy link "[URL][DOMAIN_NAME]"
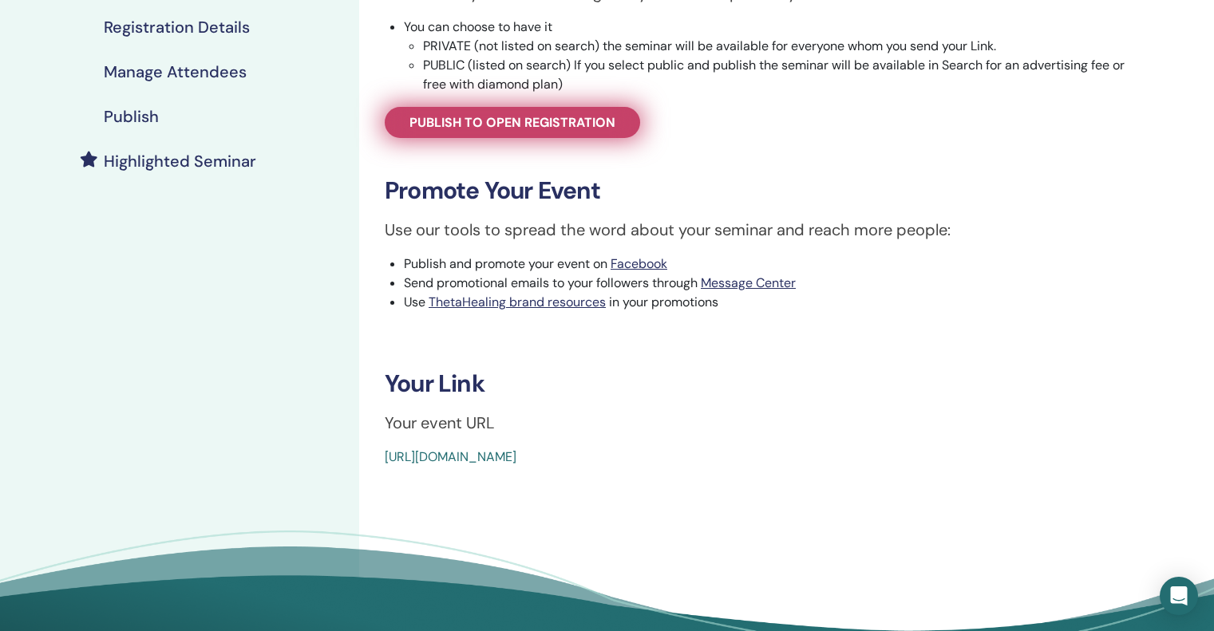
click at [546, 127] on span "Publish to open registration" at bounding box center [512, 122] width 206 height 17
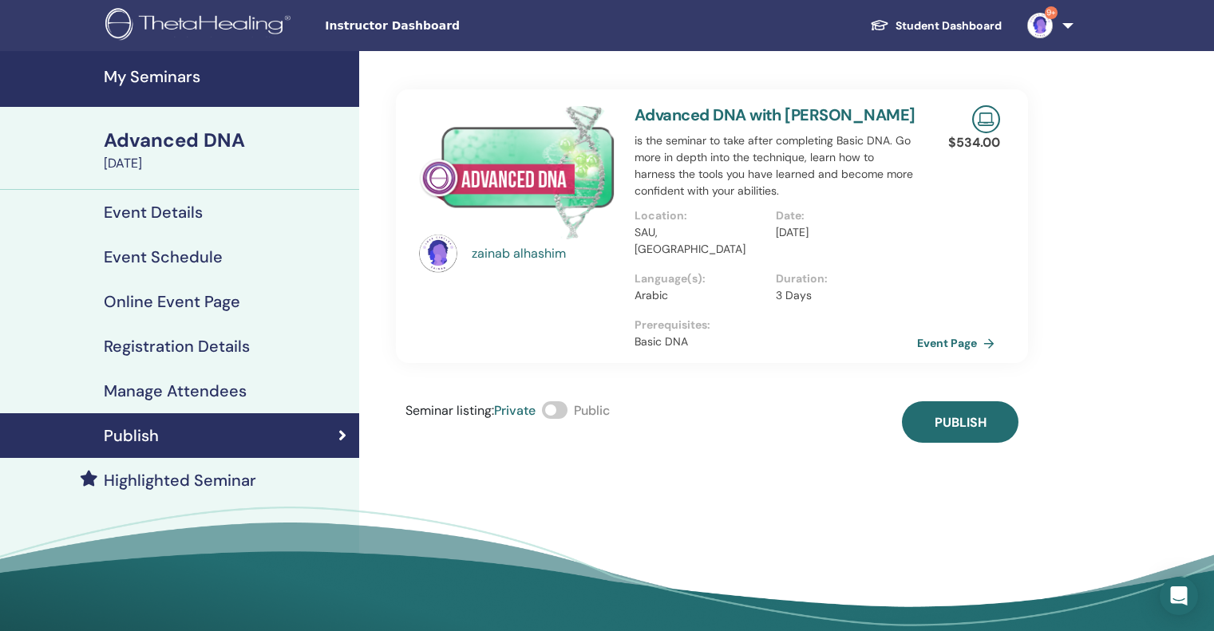
click at [560, 402] on span at bounding box center [555, 411] width 26 height 18
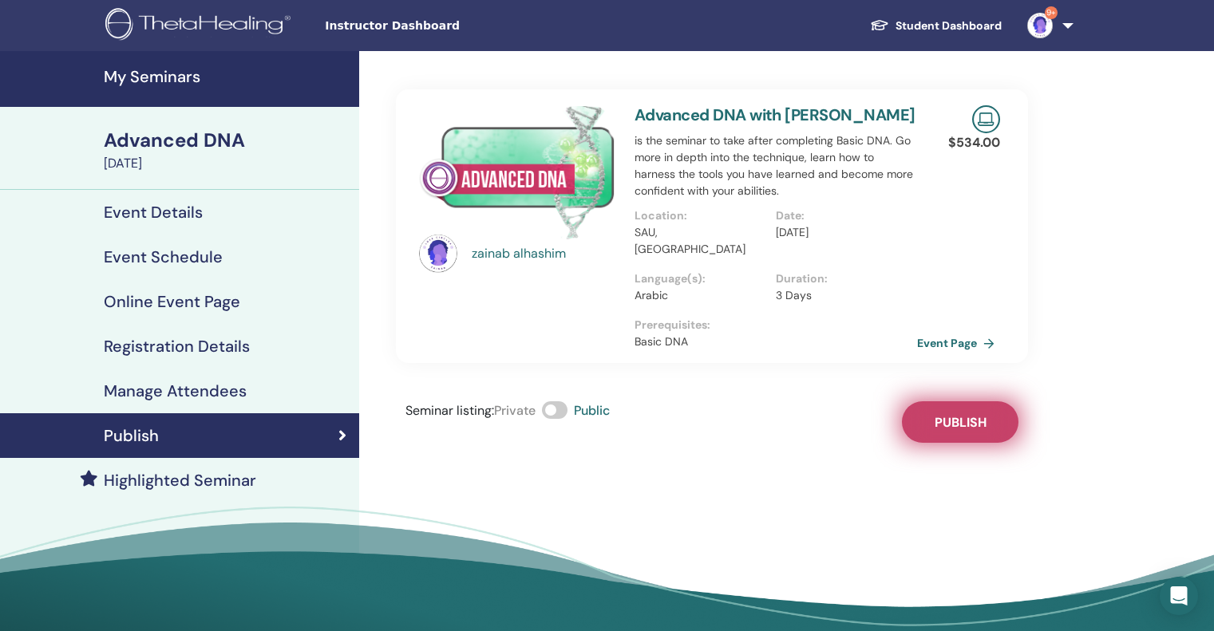
click at [970, 414] on span "Publish" at bounding box center [961, 422] width 52 height 17
click at [141, 77] on h4 "My Seminars" at bounding box center [227, 76] width 246 height 19
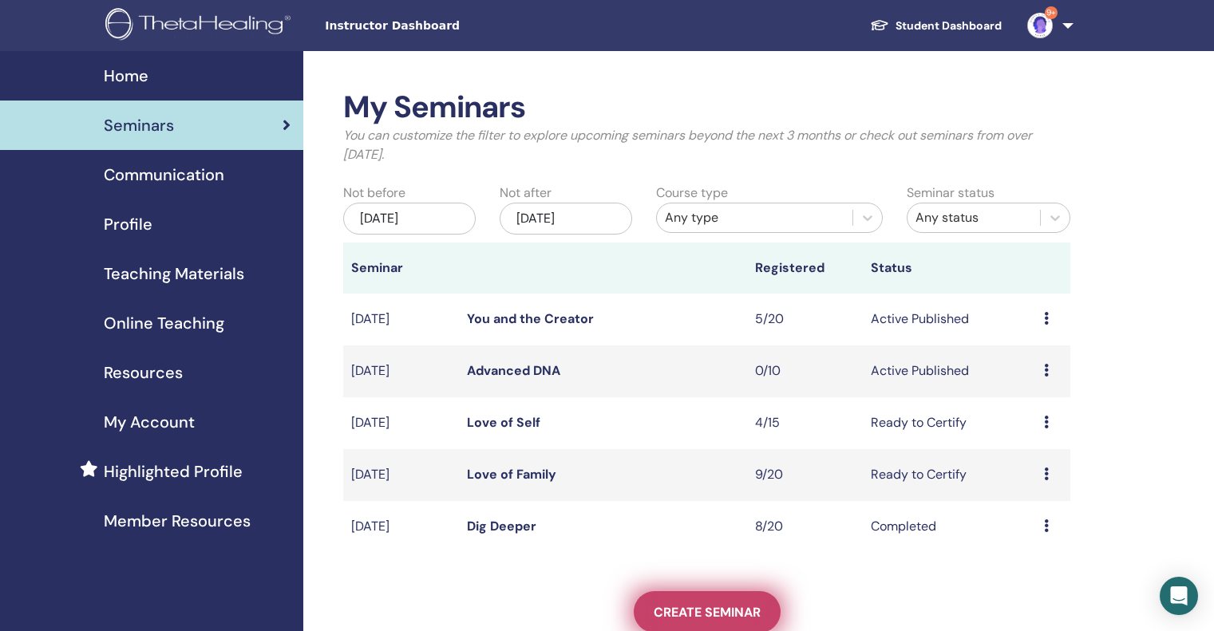
click at [689, 607] on span "Create seminar" at bounding box center [707, 612] width 107 height 17
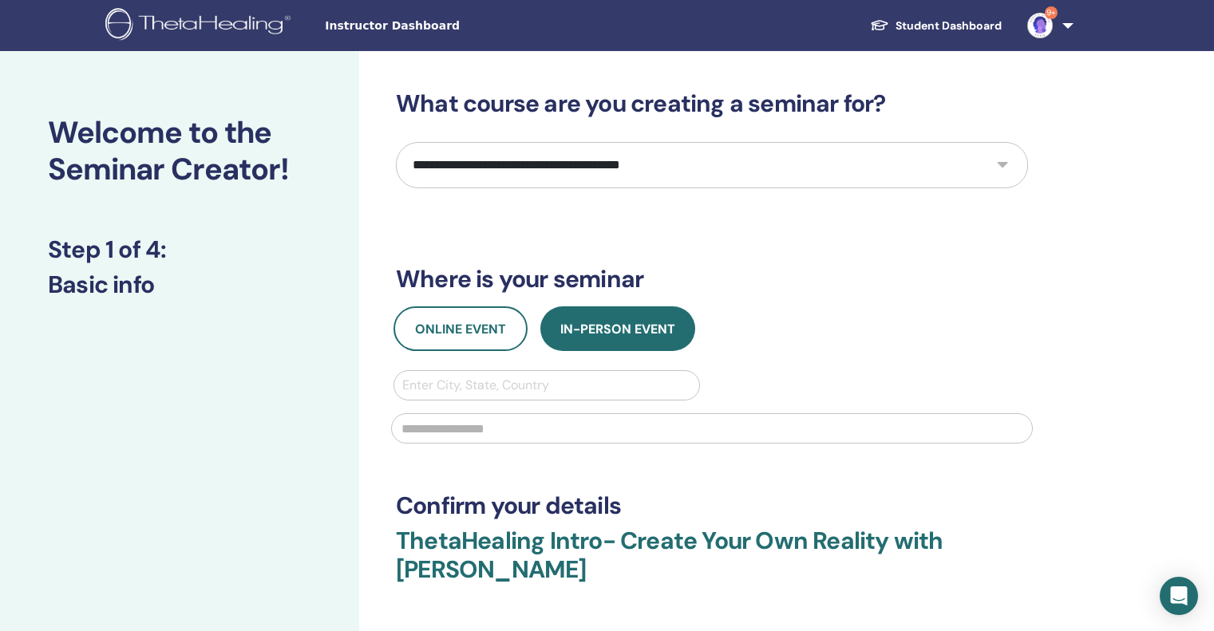
click at [527, 171] on select "**********" at bounding box center [712, 165] width 632 height 46
select select "**"
click at [396, 142] on select "**********" at bounding box center [712, 165] width 632 height 46
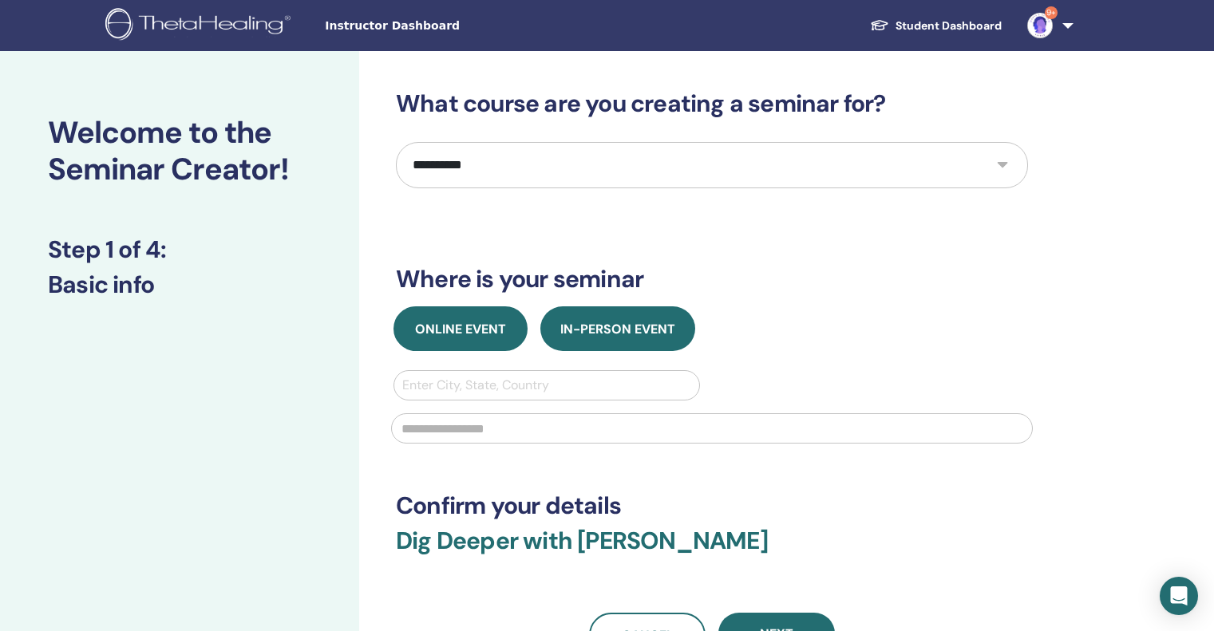
click at [487, 326] on span "Online Event" at bounding box center [460, 329] width 91 height 17
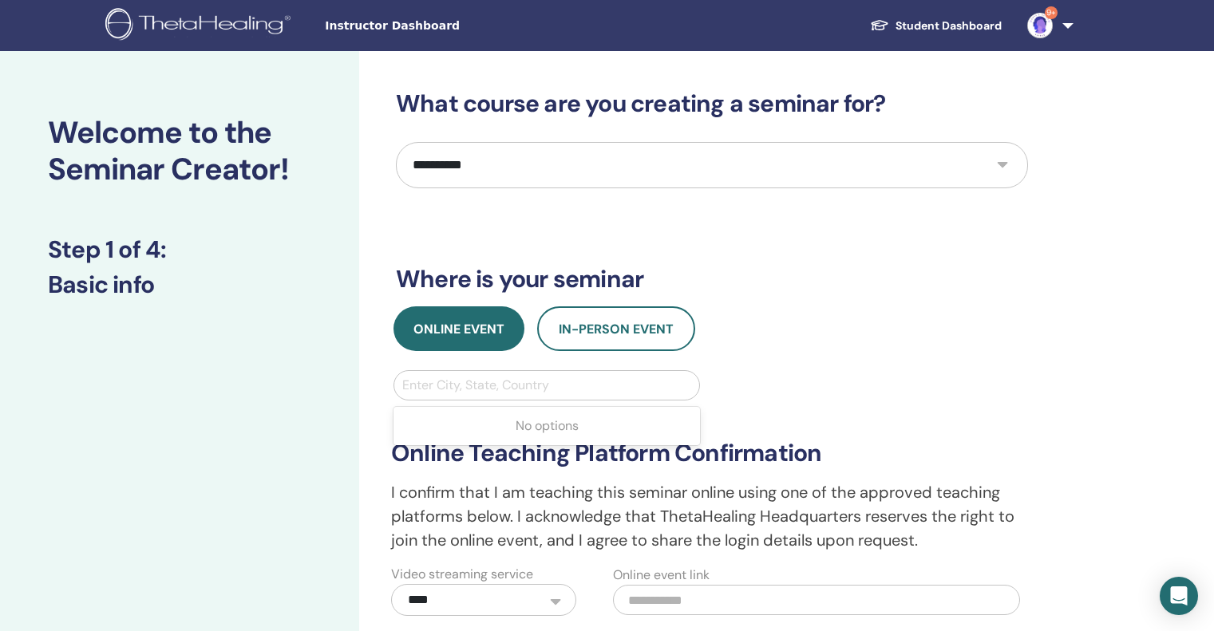
click at [500, 375] on div at bounding box center [546, 385] width 289 height 22
type input "***"
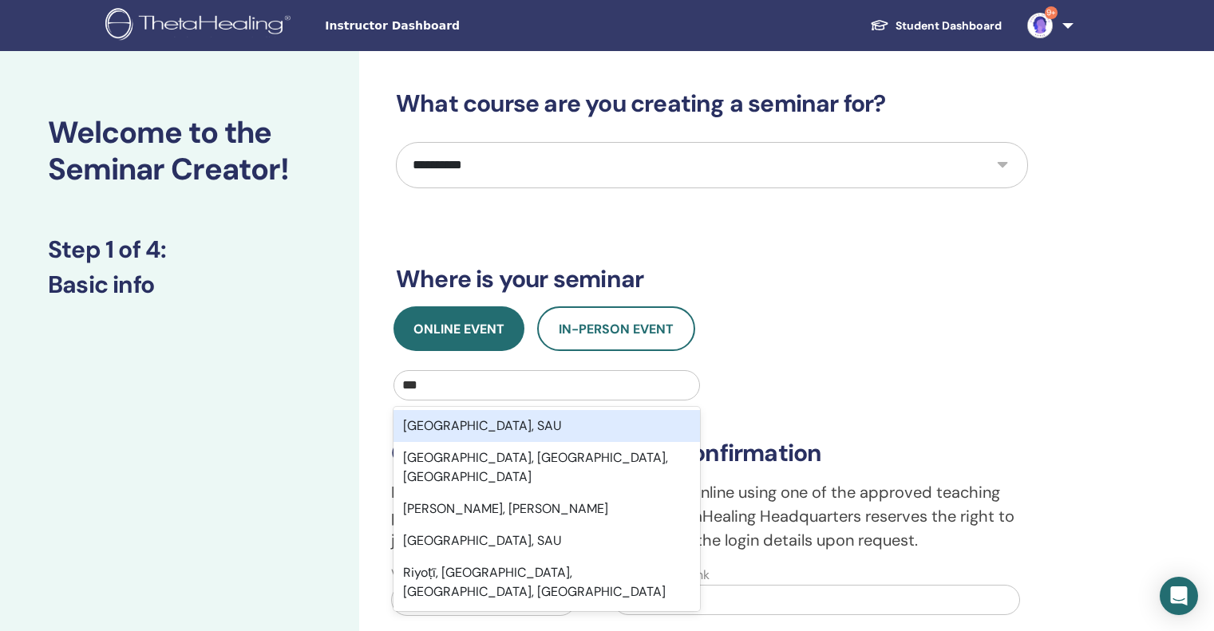
click at [520, 417] on div "Riyadh, SAU" at bounding box center [547, 426] width 307 height 32
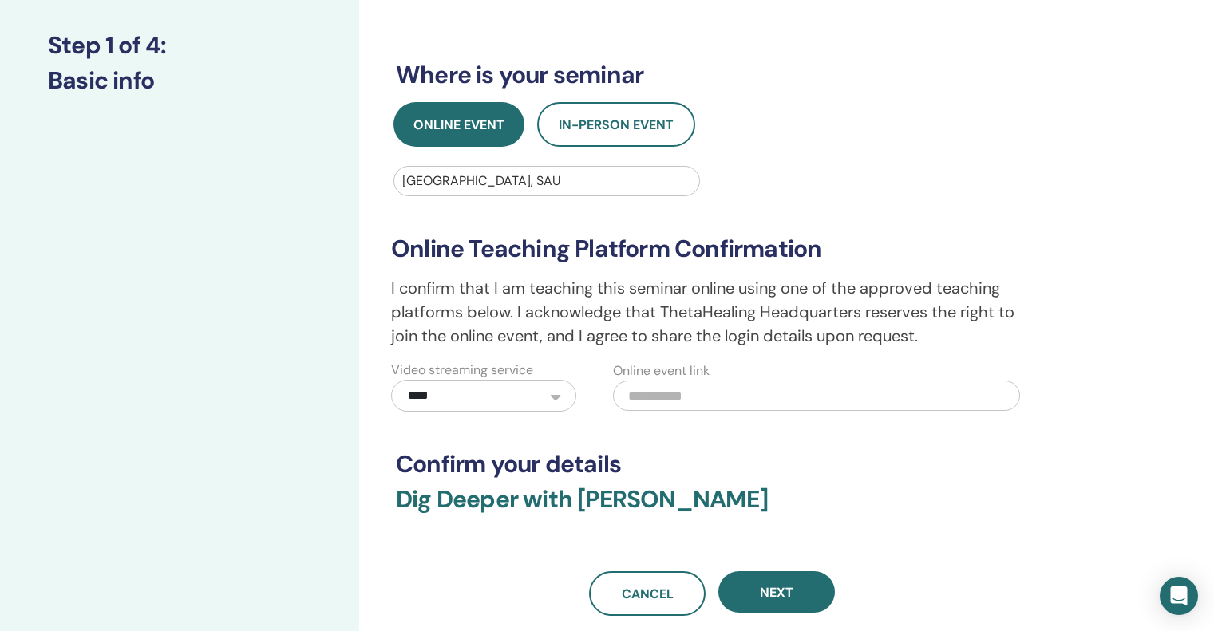
scroll to position [399, 0]
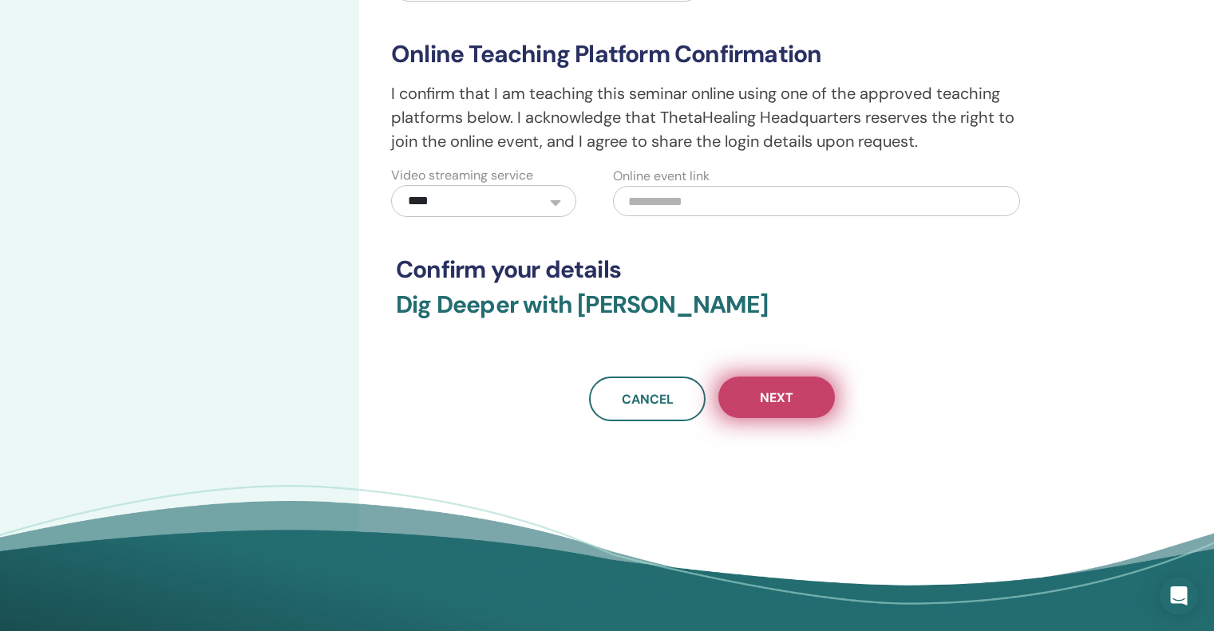
click at [788, 386] on button "Next" at bounding box center [776, 398] width 117 height 42
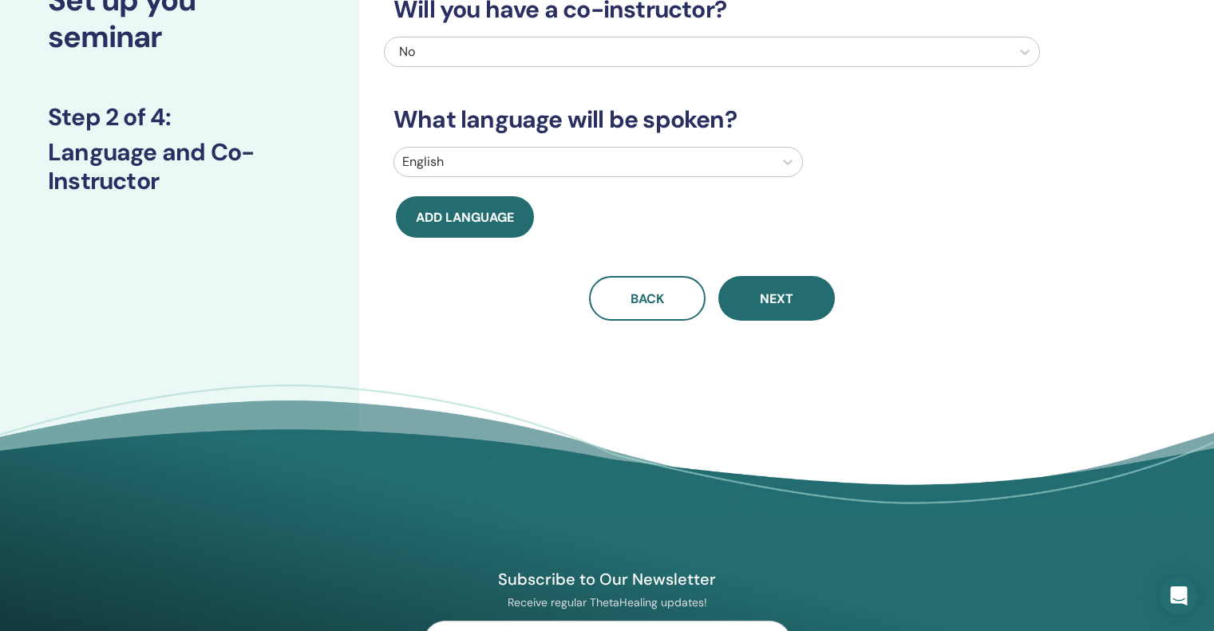
scroll to position [0, 0]
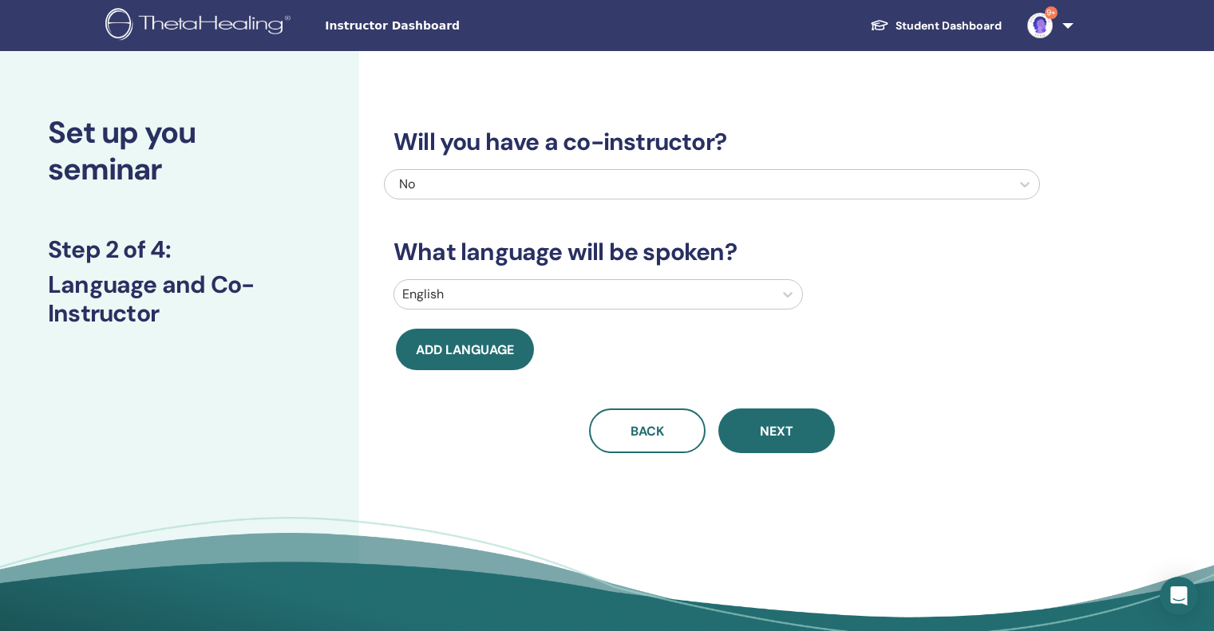
click at [598, 302] on div at bounding box center [583, 294] width 363 height 22
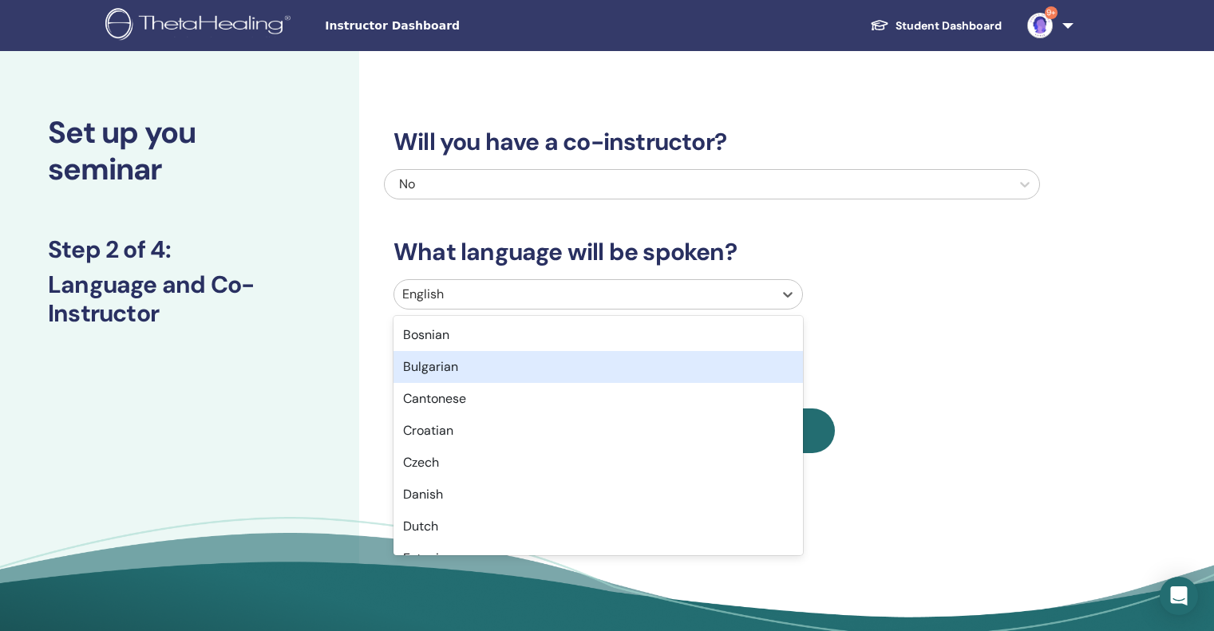
scroll to position [239, 0]
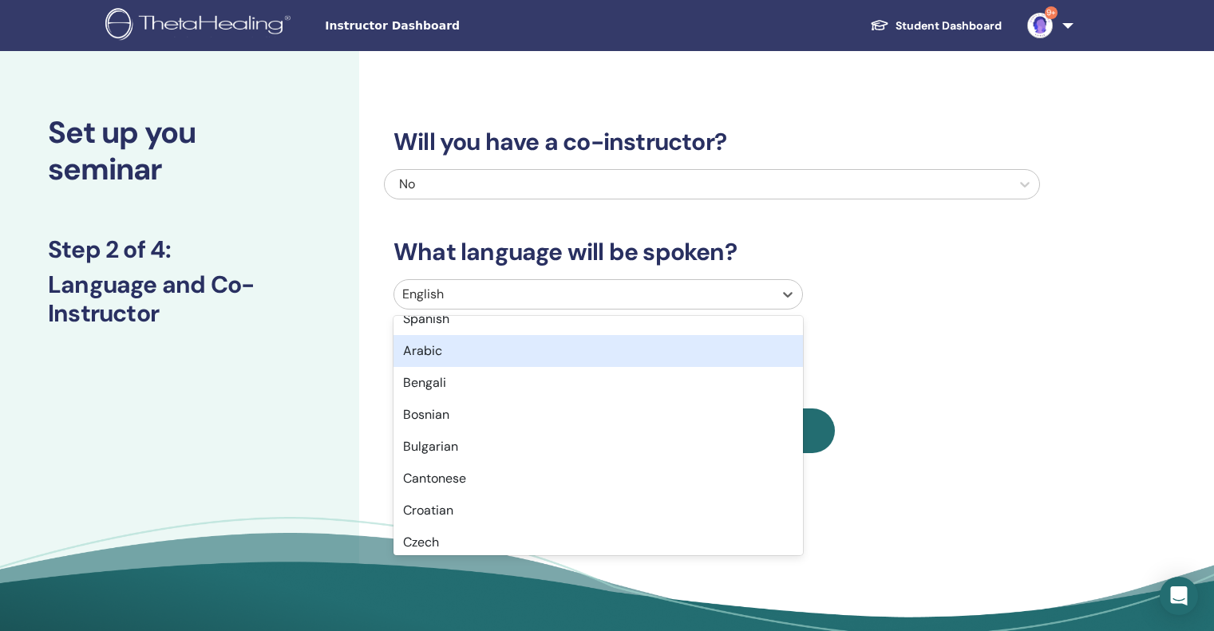
click at [523, 365] on div "Arabic" at bounding box center [598, 351] width 409 height 32
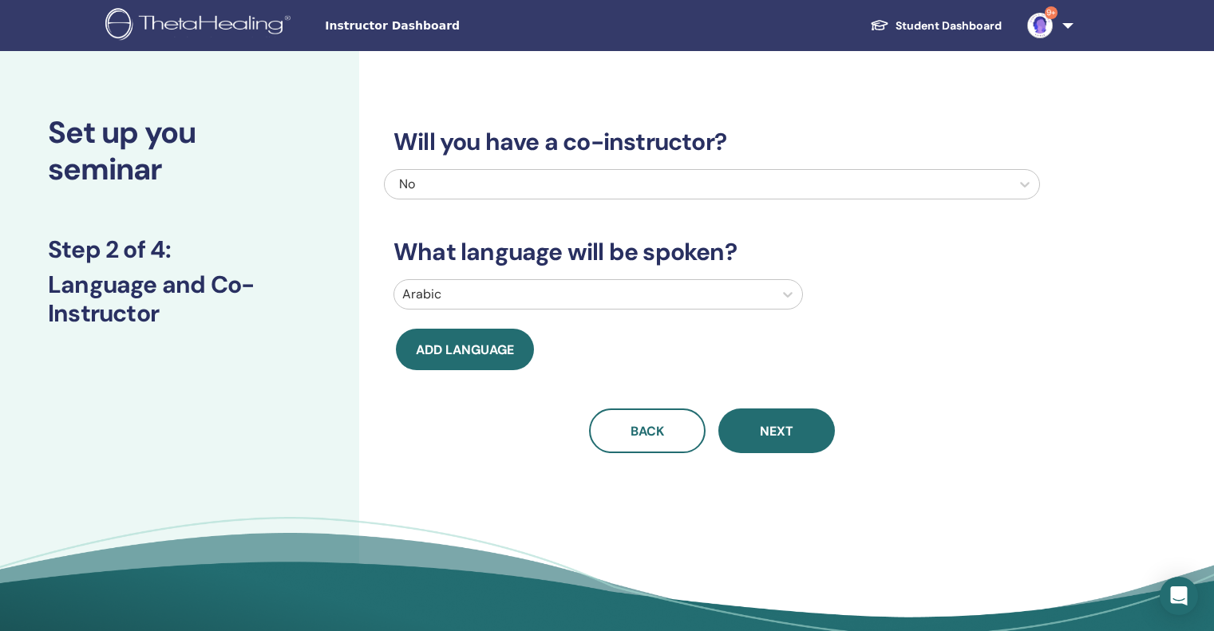
click at [805, 429] on button "Next" at bounding box center [776, 431] width 117 height 45
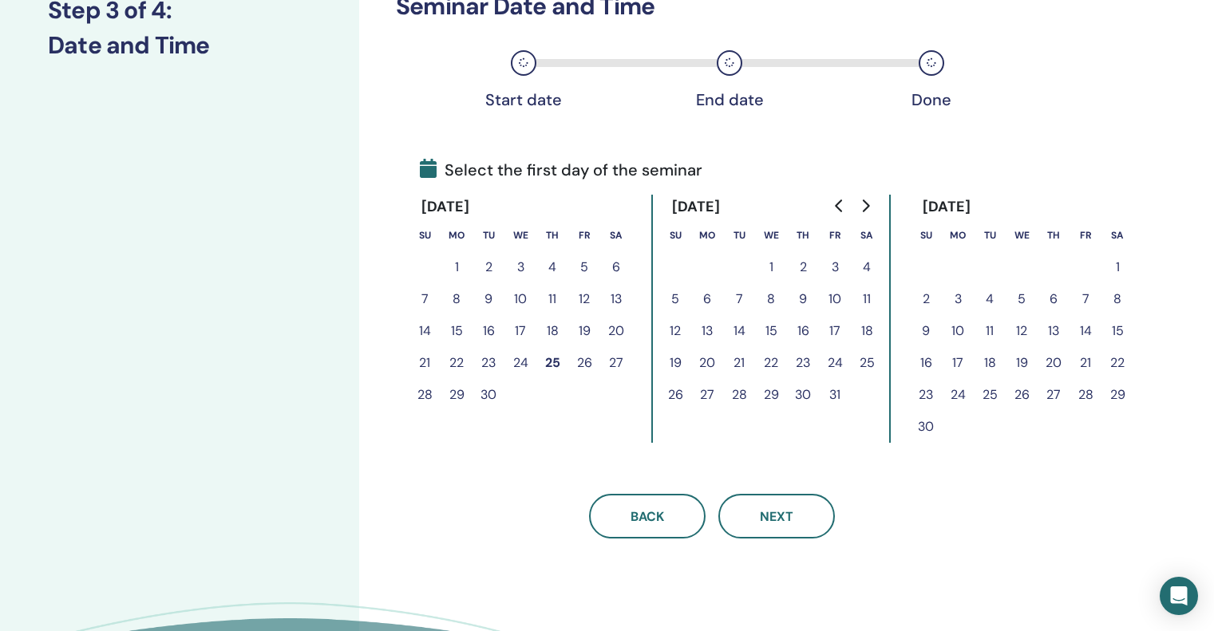
click at [710, 299] on button "6" at bounding box center [707, 299] width 32 height 32
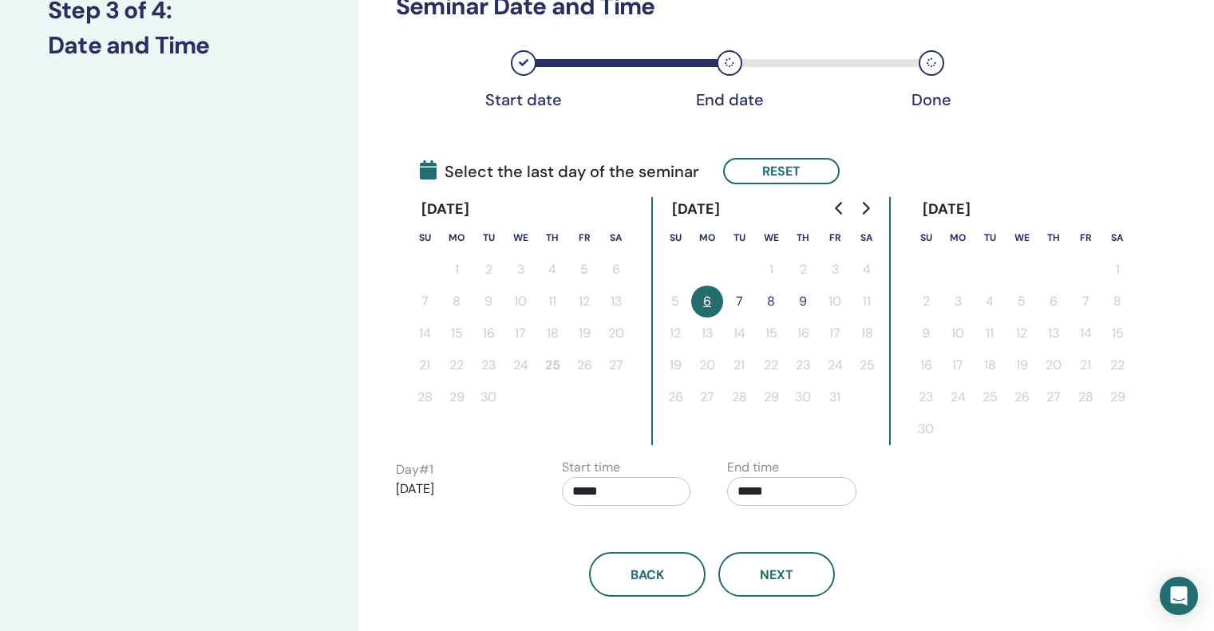
click at [769, 299] on button "8" at bounding box center [771, 302] width 32 height 32
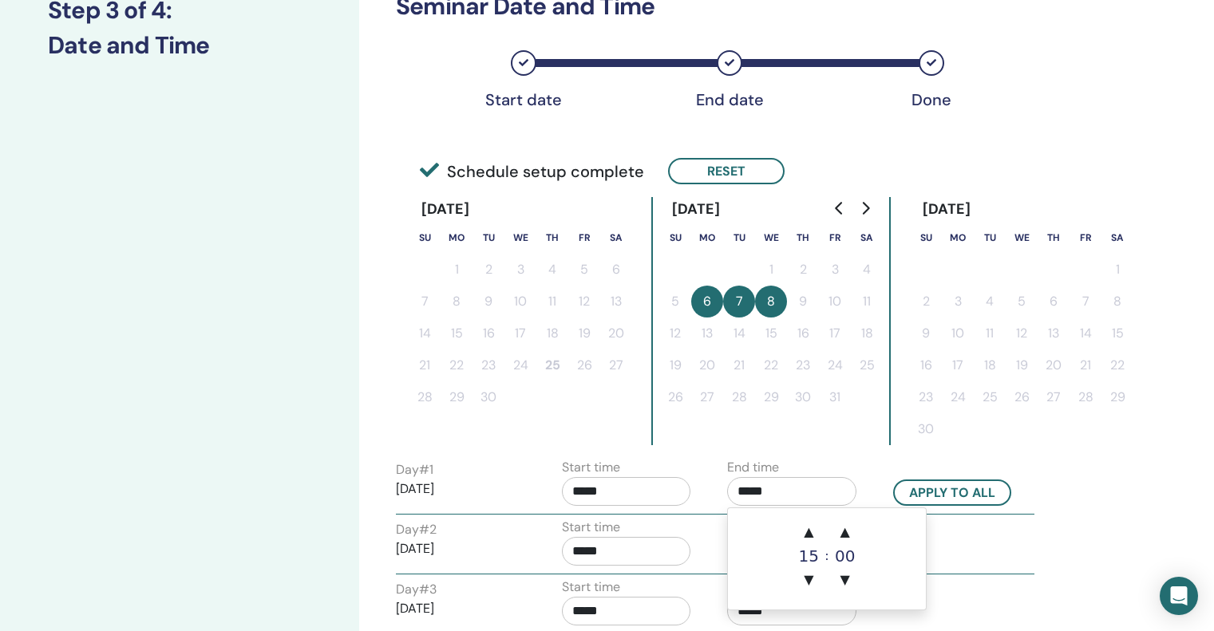
click at [814, 489] on input "*****" at bounding box center [791, 491] width 129 height 29
click at [814, 525] on span "▲" at bounding box center [809, 532] width 32 height 32
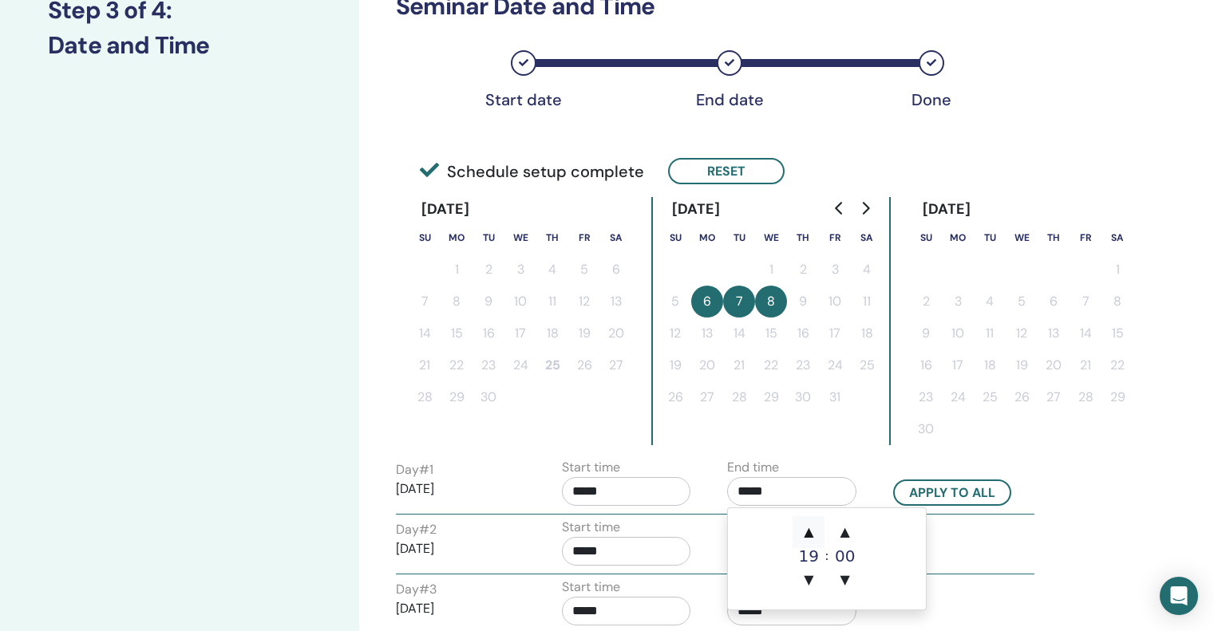
click at [814, 525] on span "▲" at bounding box center [809, 532] width 32 height 32
click at [838, 528] on span "▲" at bounding box center [845, 532] width 32 height 32
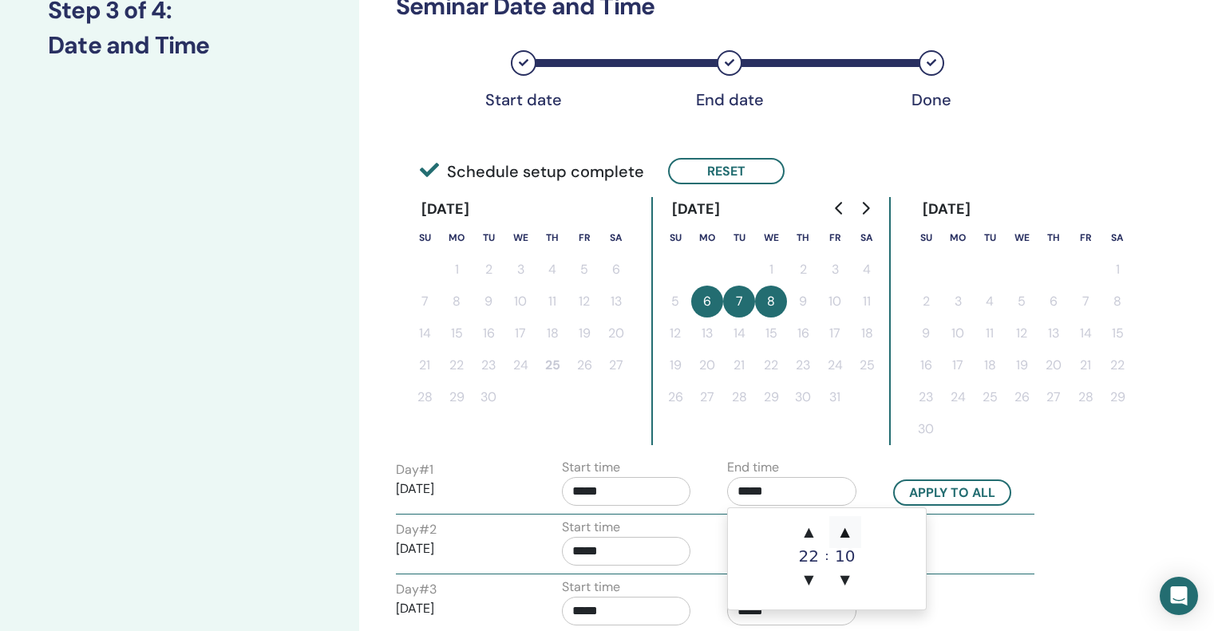
click at [838, 528] on span "▲" at bounding box center [845, 532] width 32 height 32
type input "*****"
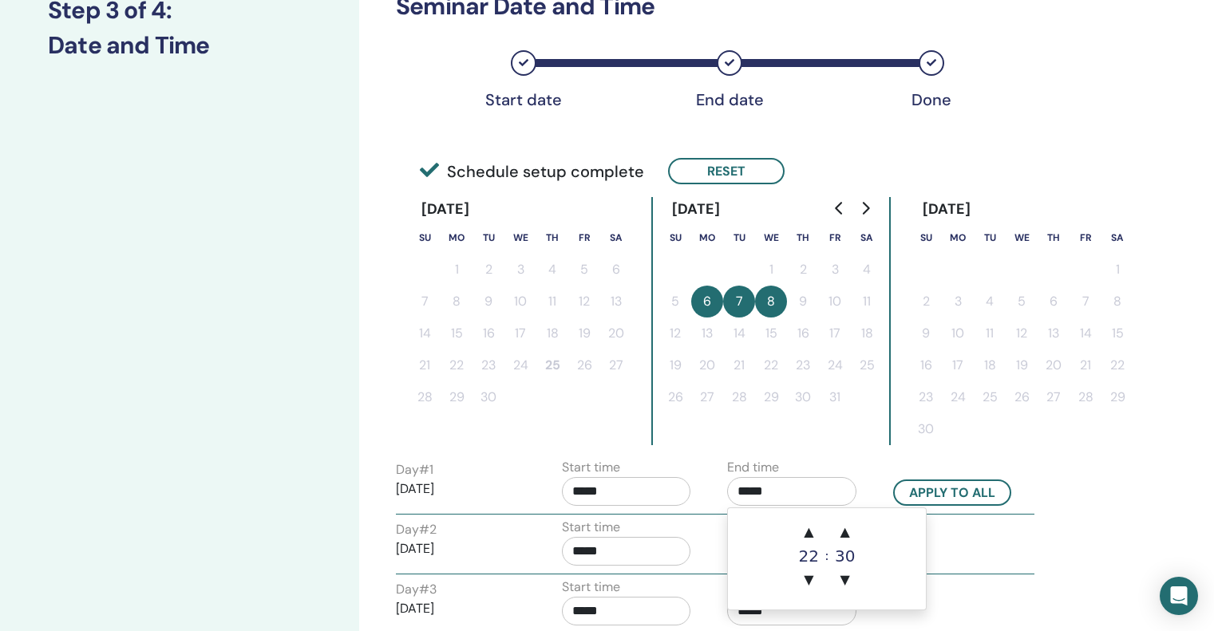
click at [656, 489] on input "*****" at bounding box center [626, 491] width 129 height 29
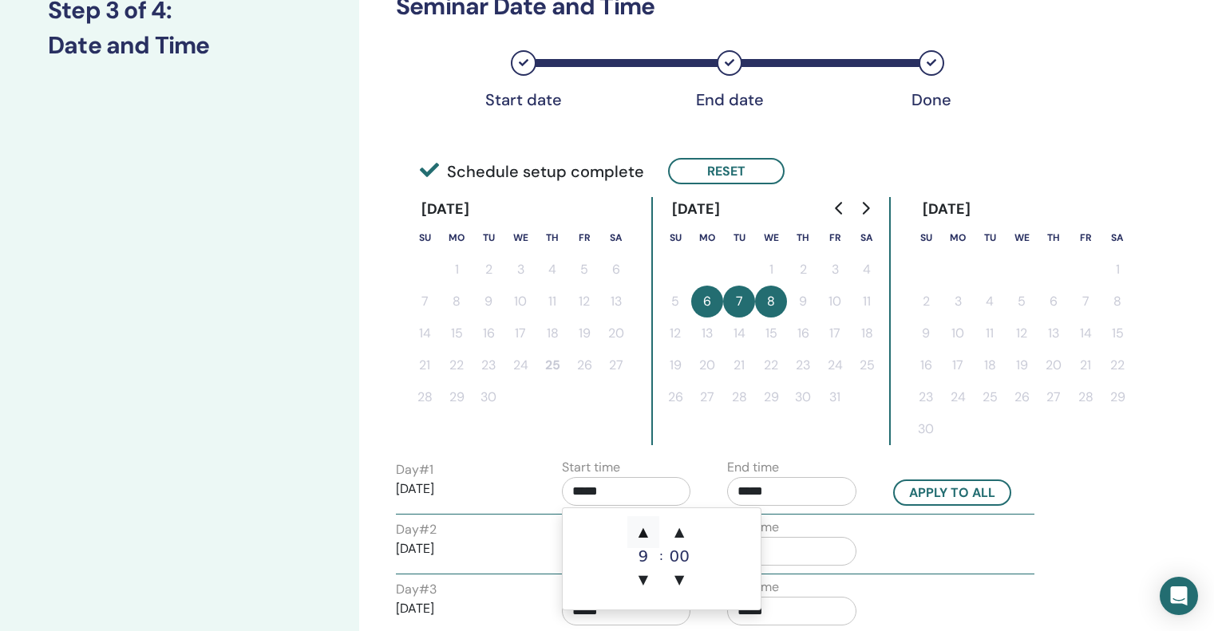
click at [651, 529] on span "▲" at bounding box center [643, 532] width 32 height 32
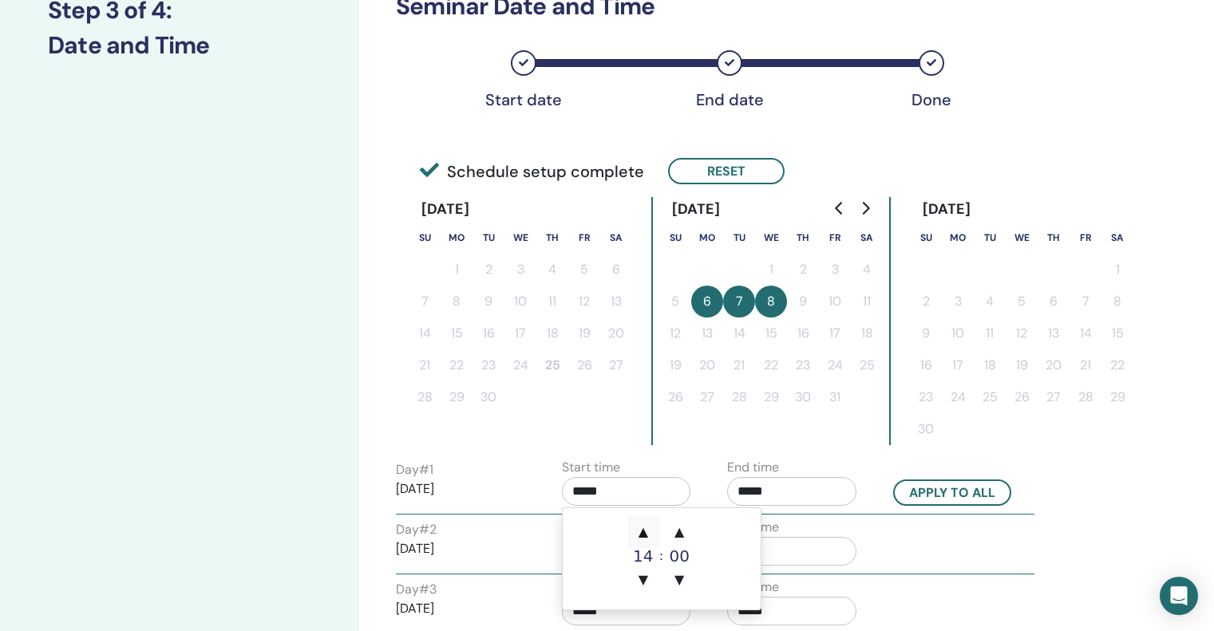
click at [651, 528] on span "▲" at bounding box center [643, 532] width 32 height 32
click at [680, 530] on span "▲" at bounding box center [679, 532] width 32 height 32
click at [680, 531] on span "▲" at bounding box center [679, 532] width 32 height 32
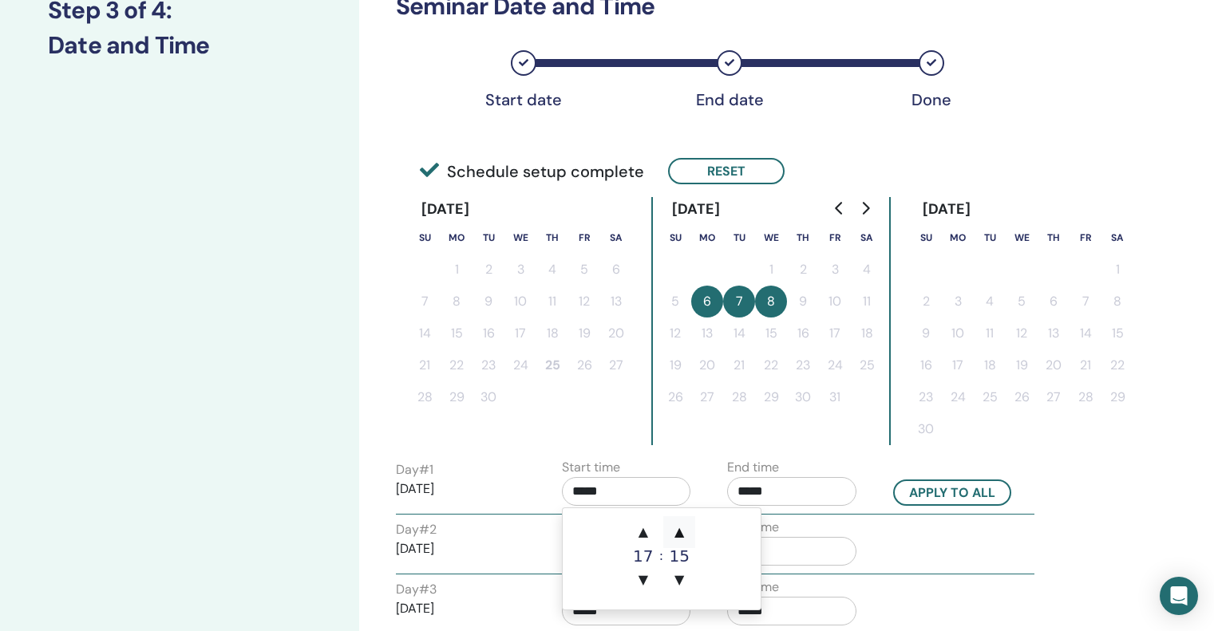
click at [680, 531] on span "▲" at bounding box center [679, 532] width 32 height 32
click at [679, 528] on span "▲" at bounding box center [679, 532] width 32 height 32
type input "*****"
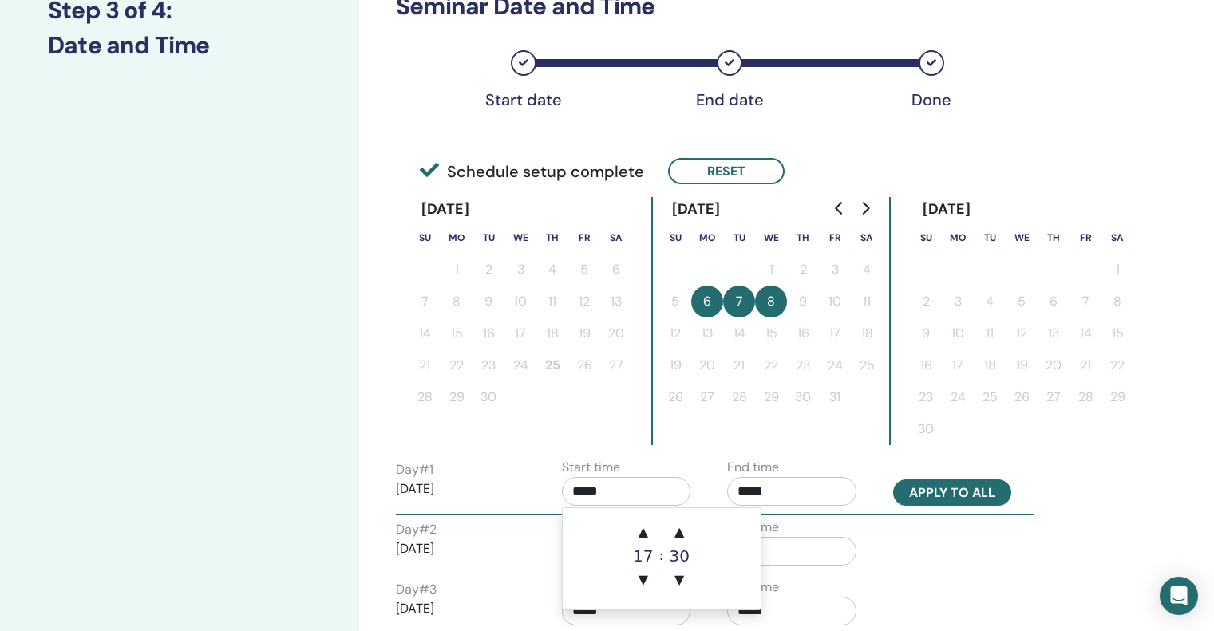
click at [960, 498] on button "Apply to all" at bounding box center [952, 493] width 118 height 26
type input "*****"
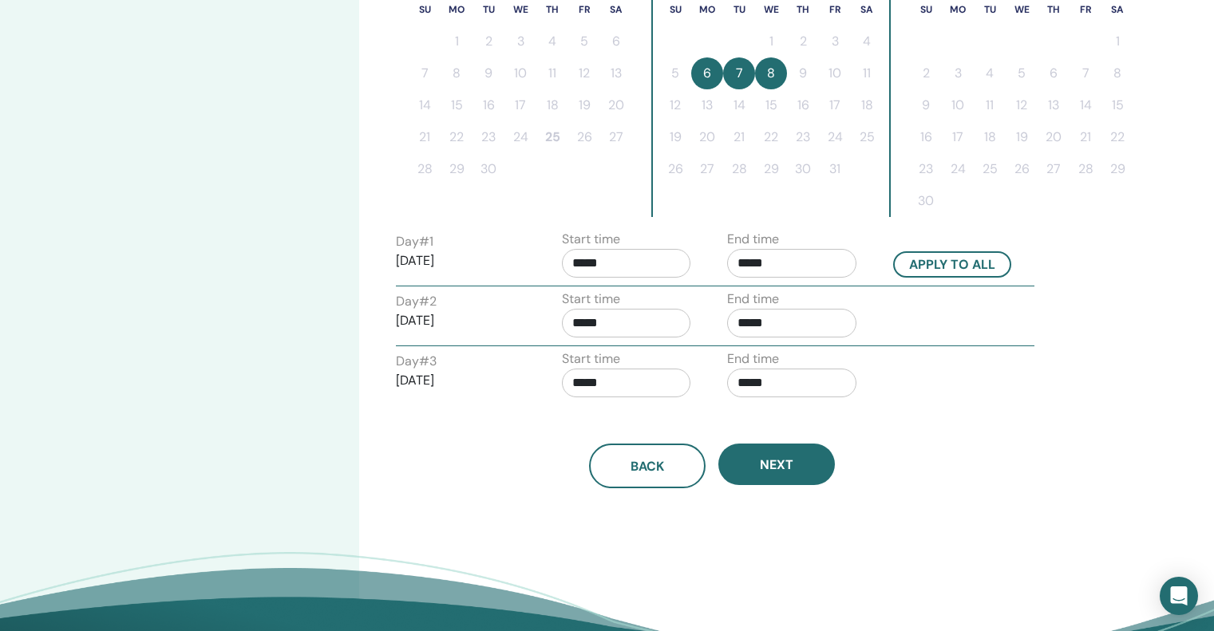
scroll to position [479, 0]
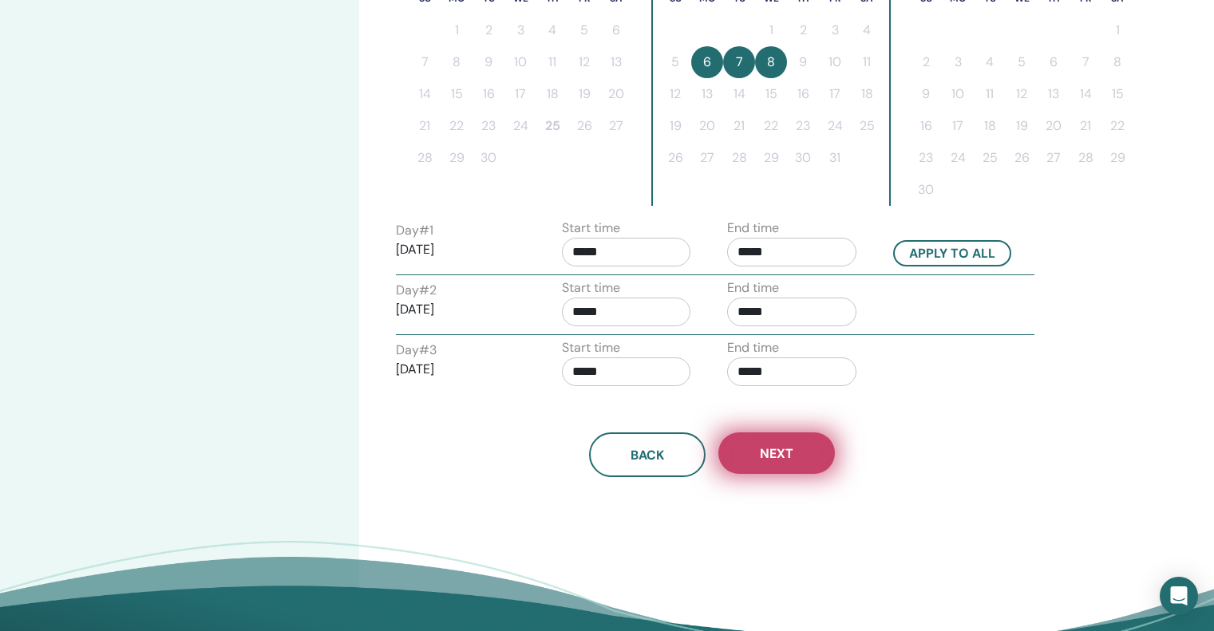
click at [779, 458] on span "Next" at bounding box center [777, 453] width 34 height 17
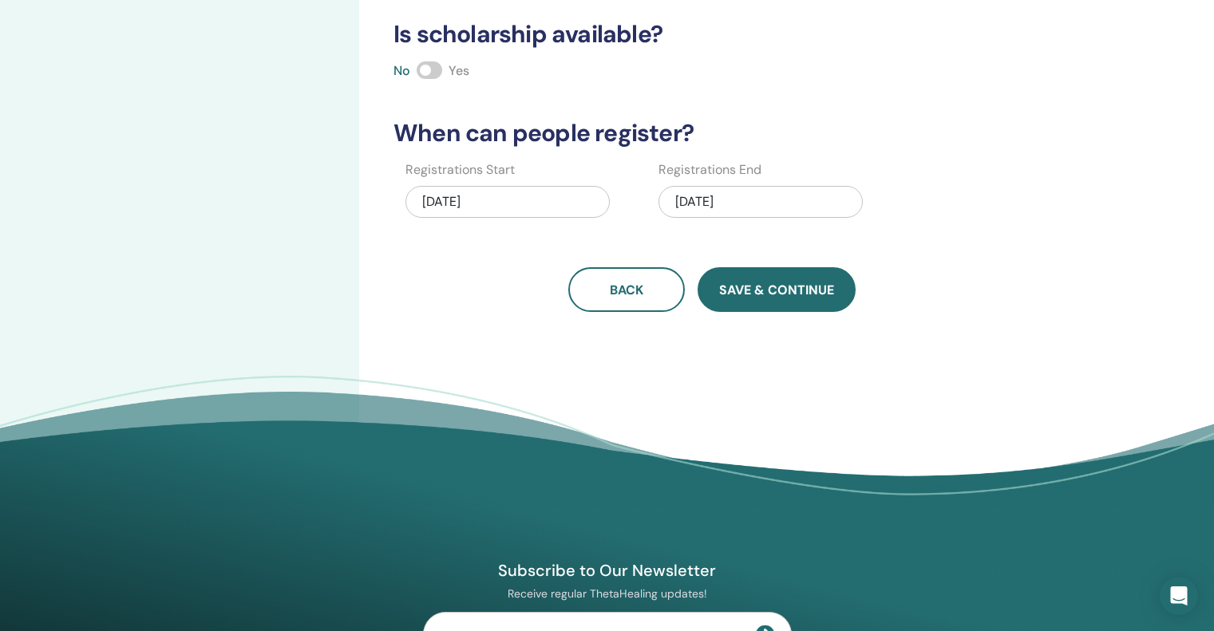
scroll to position [0, 0]
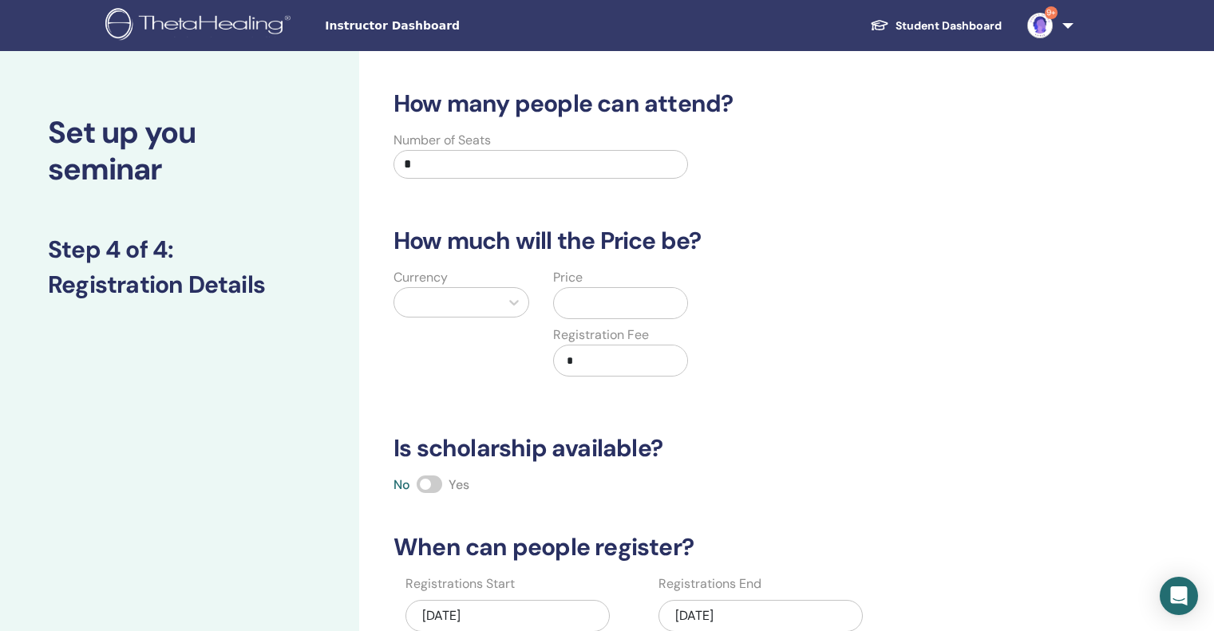
click at [520, 168] on input "*" at bounding box center [541, 164] width 295 height 29
type input "**"
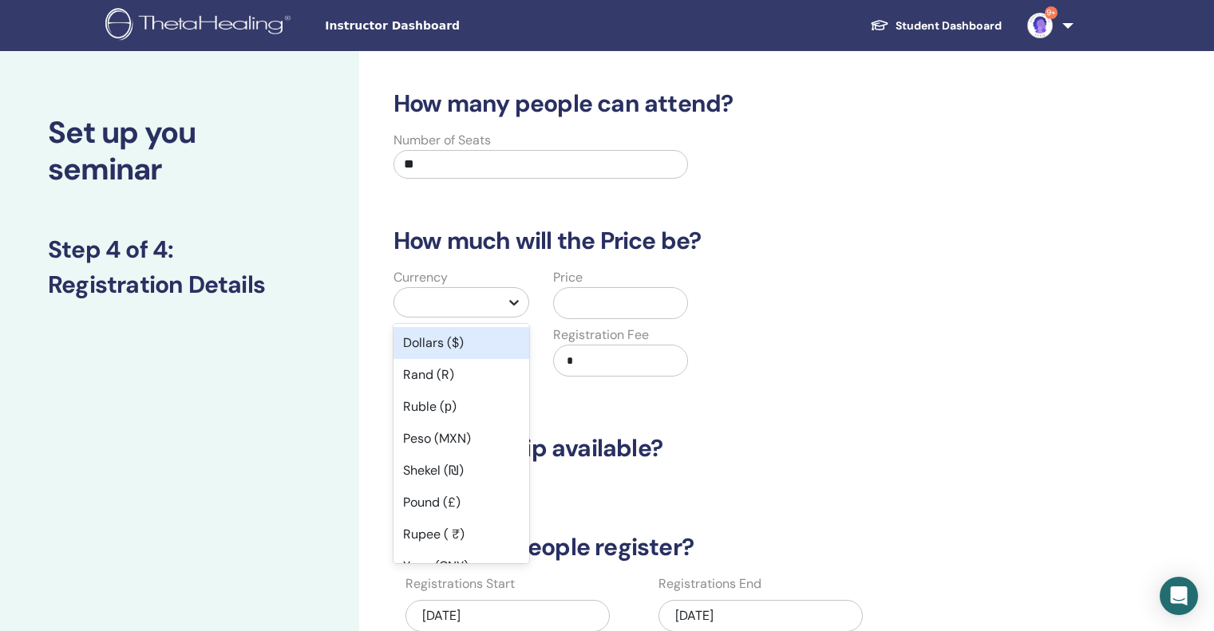
click at [502, 306] on div at bounding box center [514, 302] width 29 height 29
click at [481, 338] on div "Dollars ($)" at bounding box center [462, 343] width 136 height 32
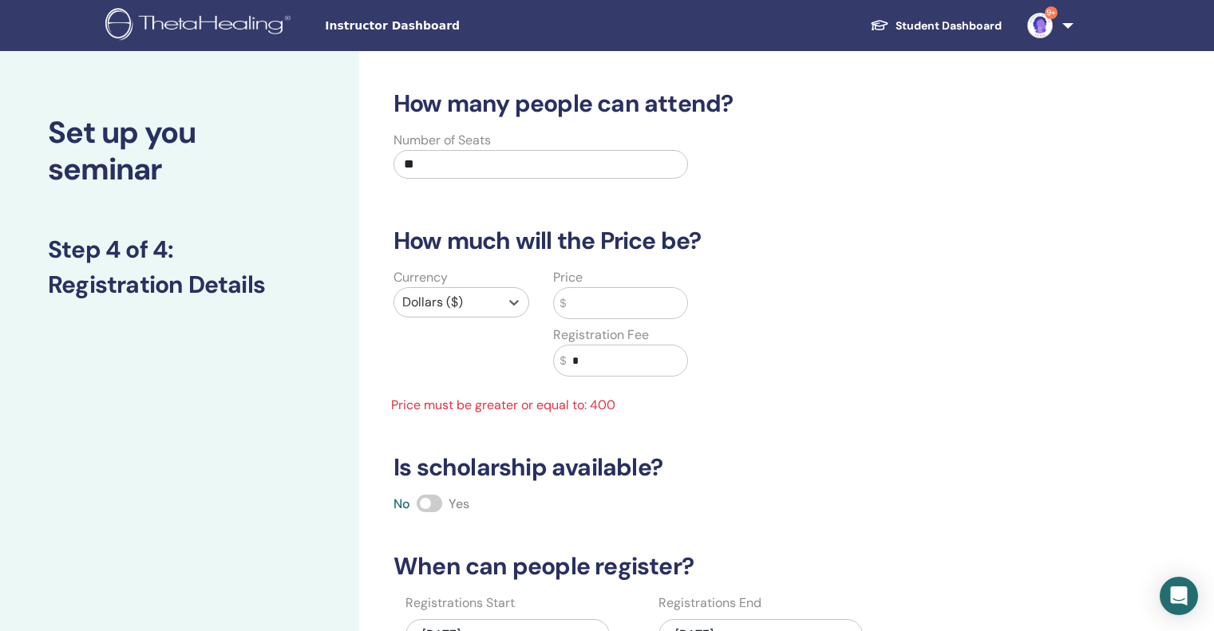
click at [600, 307] on input "text" at bounding box center [626, 303] width 121 height 30
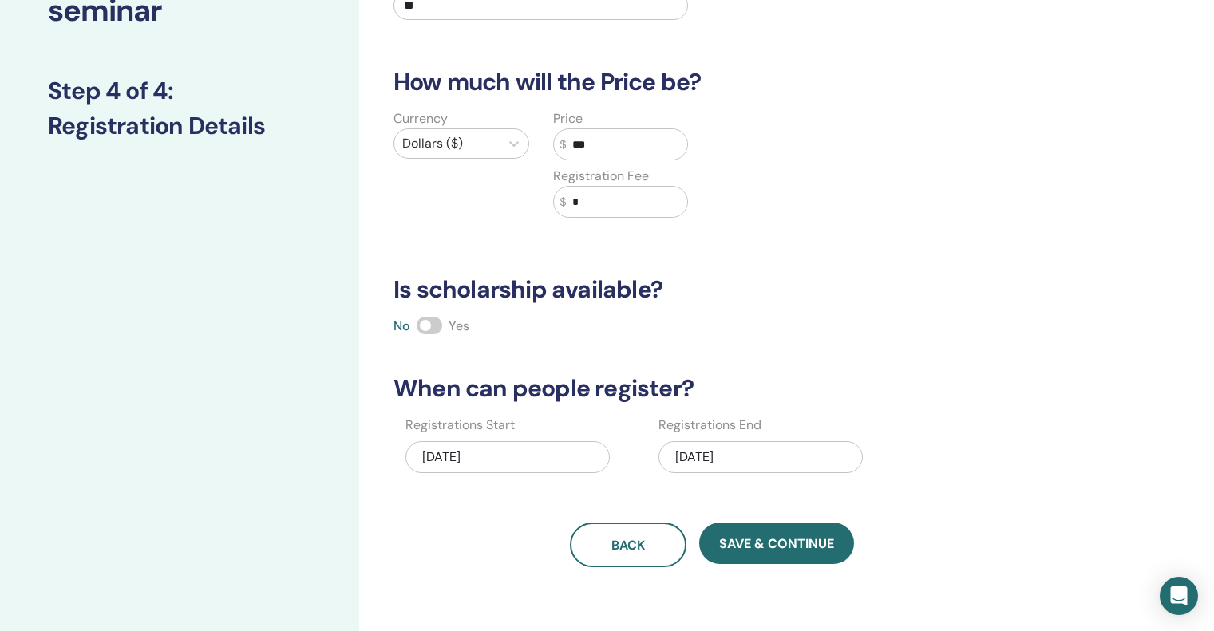
scroll to position [160, 0]
type input "***"
click at [805, 449] on div "10/08/2025" at bounding box center [761, 457] width 204 height 32
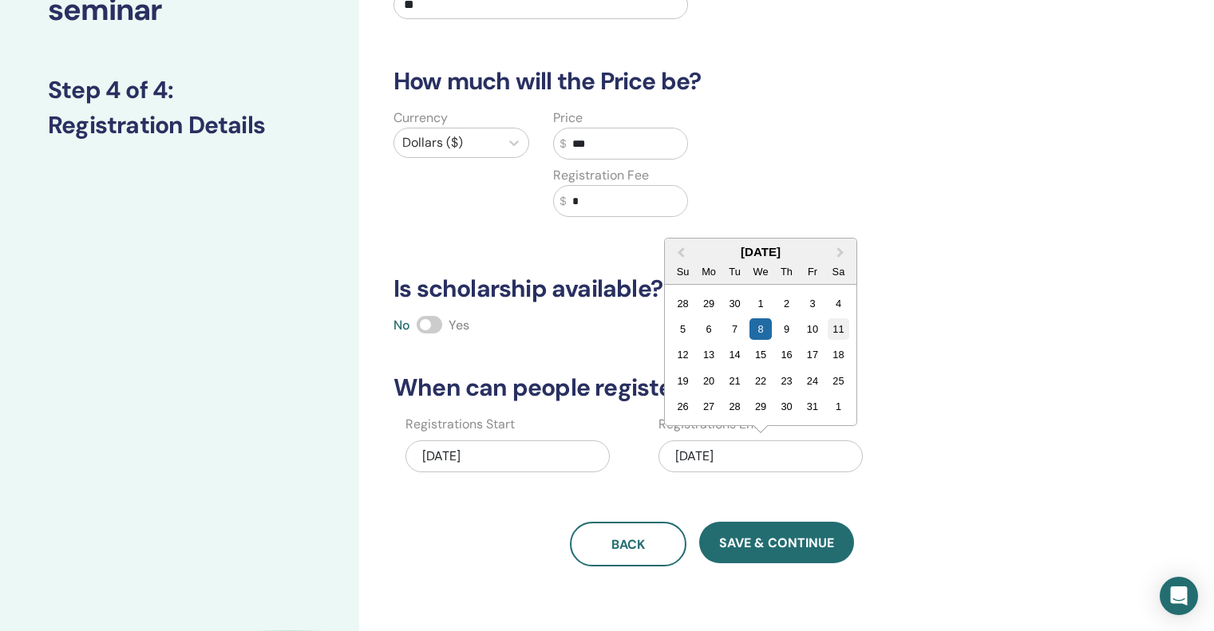
click at [837, 326] on div "11" at bounding box center [839, 329] width 22 height 22
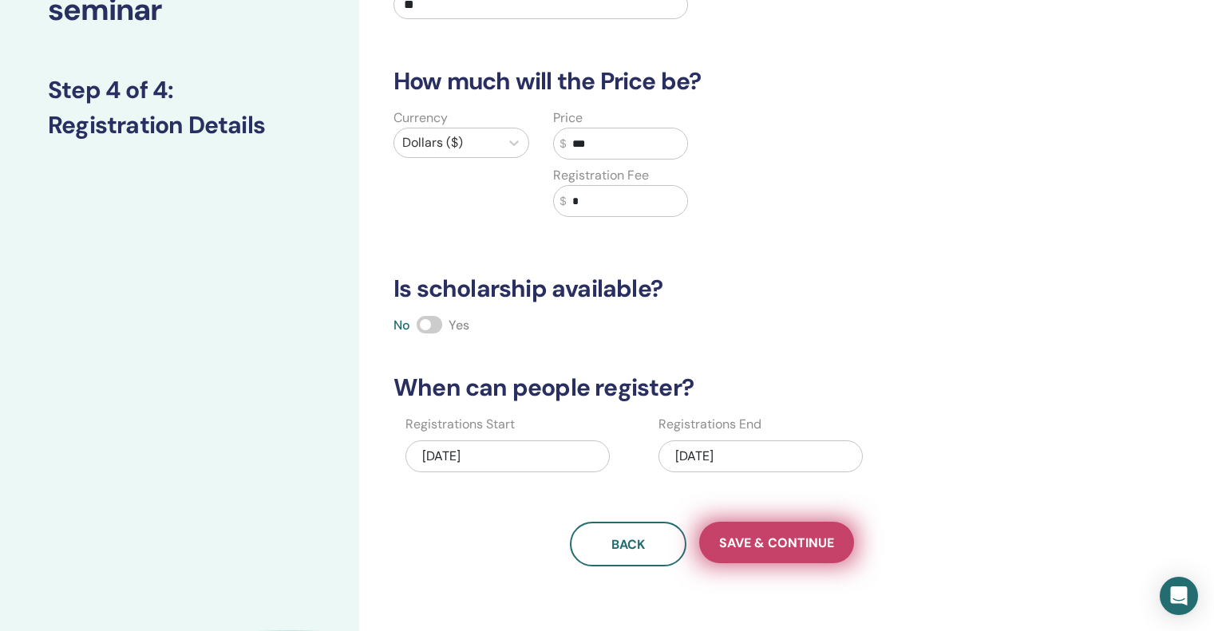
click at [805, 548] on span "Save & Continue" at bounding box center [776, 543] width 115 height 17
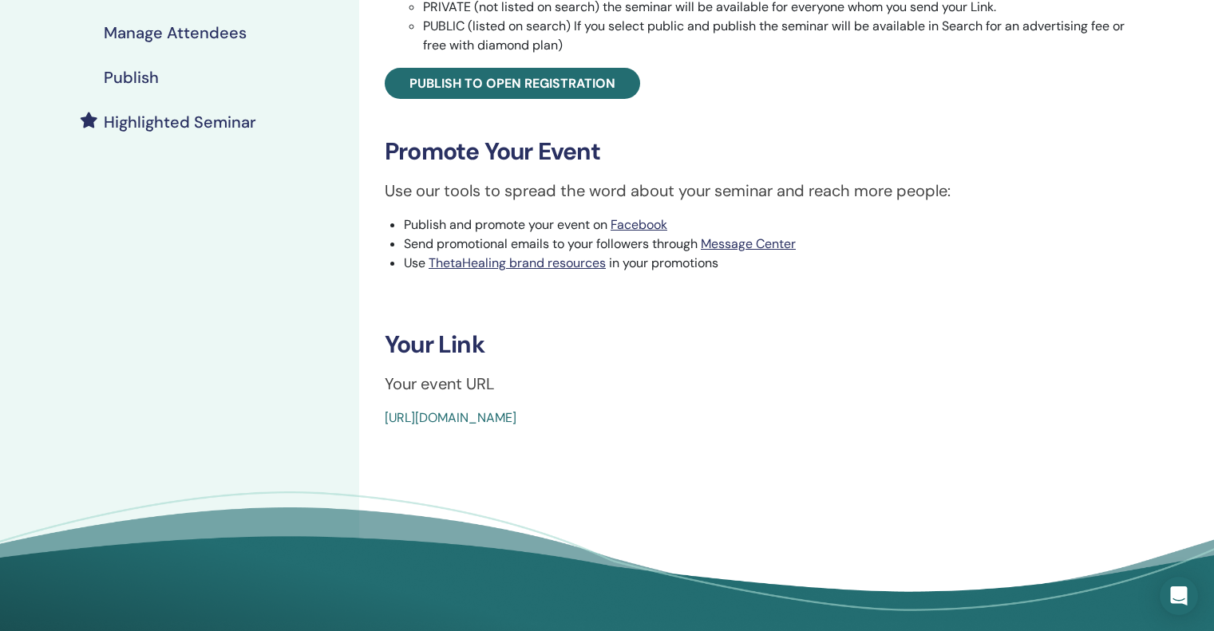
scroll to position [399, 0]
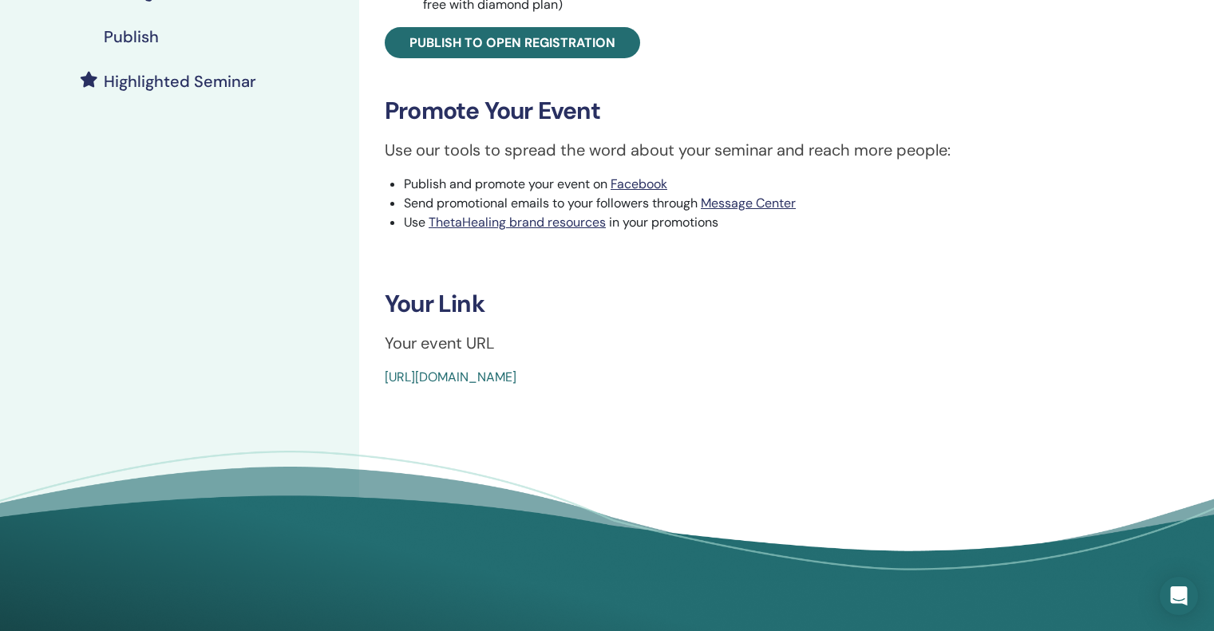
drag, startPoint x: 715, startPoint y: 399, endPoint x: 371, endPoint y: 408, distance: 344.1
click at [371, 408] on div "Dig Deeper Event Type Online Event Status Not Published Registrations 0/10 Publ…" at bounding box center [763, 131] width 809 height 959
copy link "[URL][DOMAIN_NAME]"
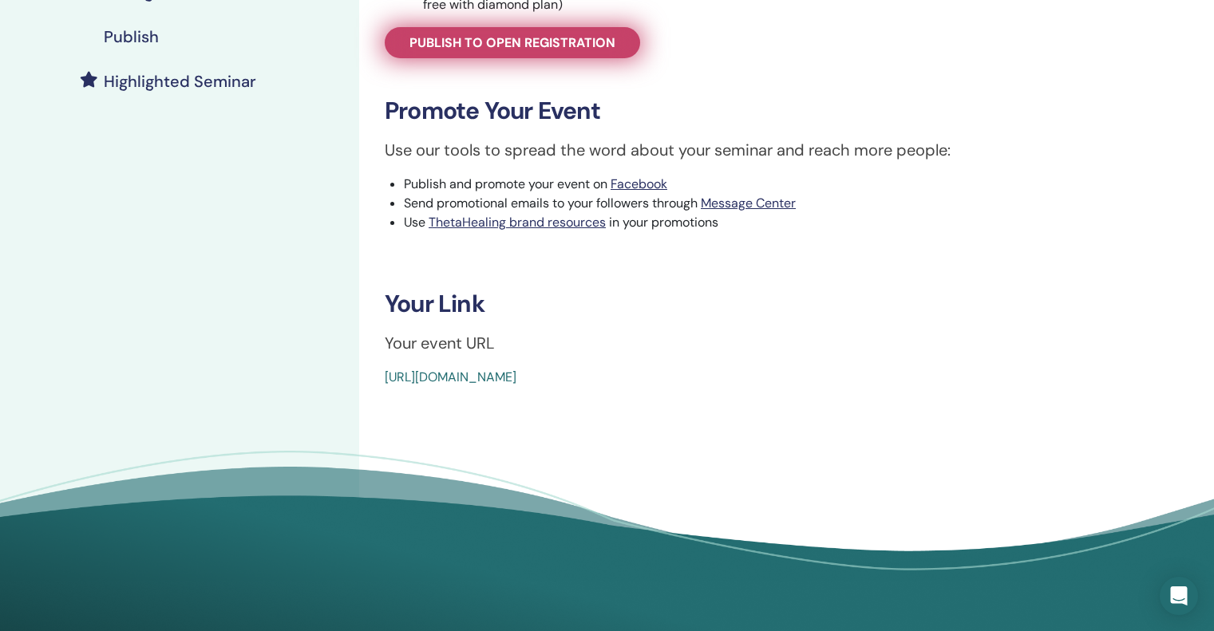
click at [568, 49] on span "Publish to open registration" at bounding box center [512, 42] width 206 height 17
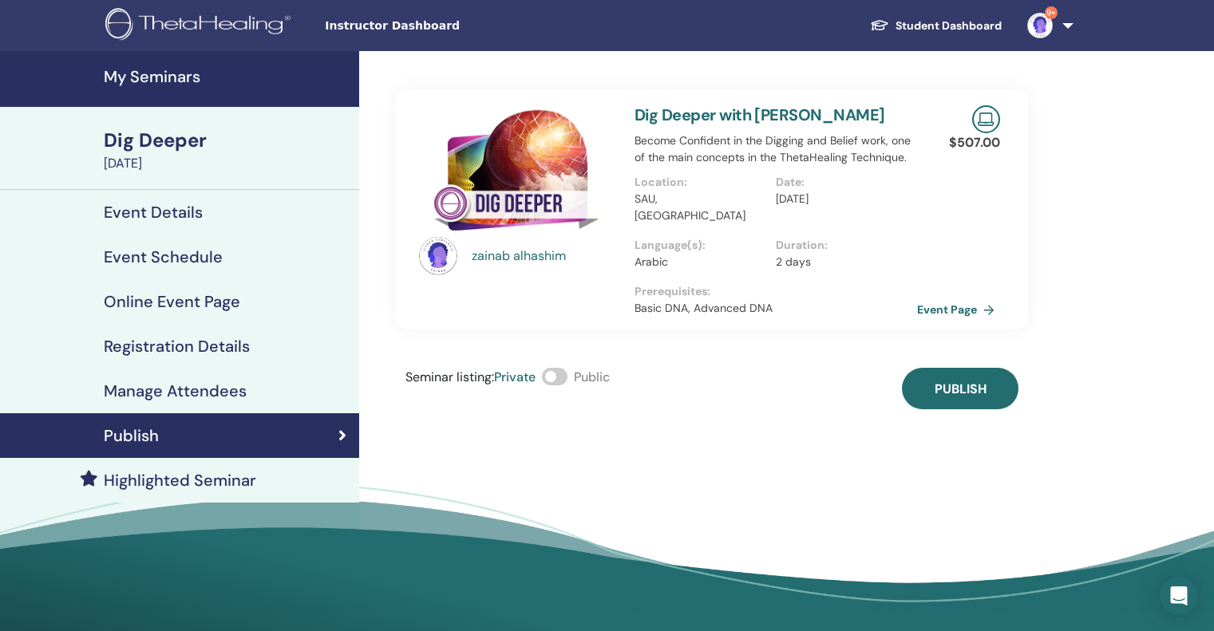
click at [560, 368] on span at bounding box center [555, 377] width 26 height 18
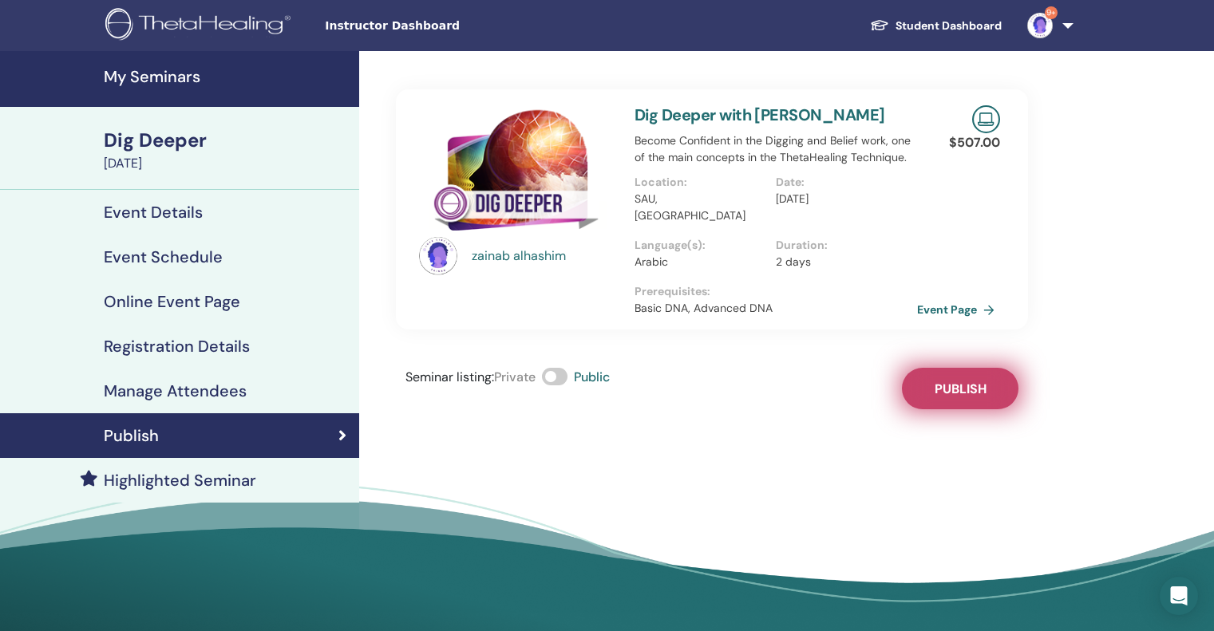
click at [986, 381] on span "Publish" at bounding box center [961, 389] width 52 height 17
click at [156, 67] on h4 "My Seminars" at bounding box center [227, 76] width 246 height 19
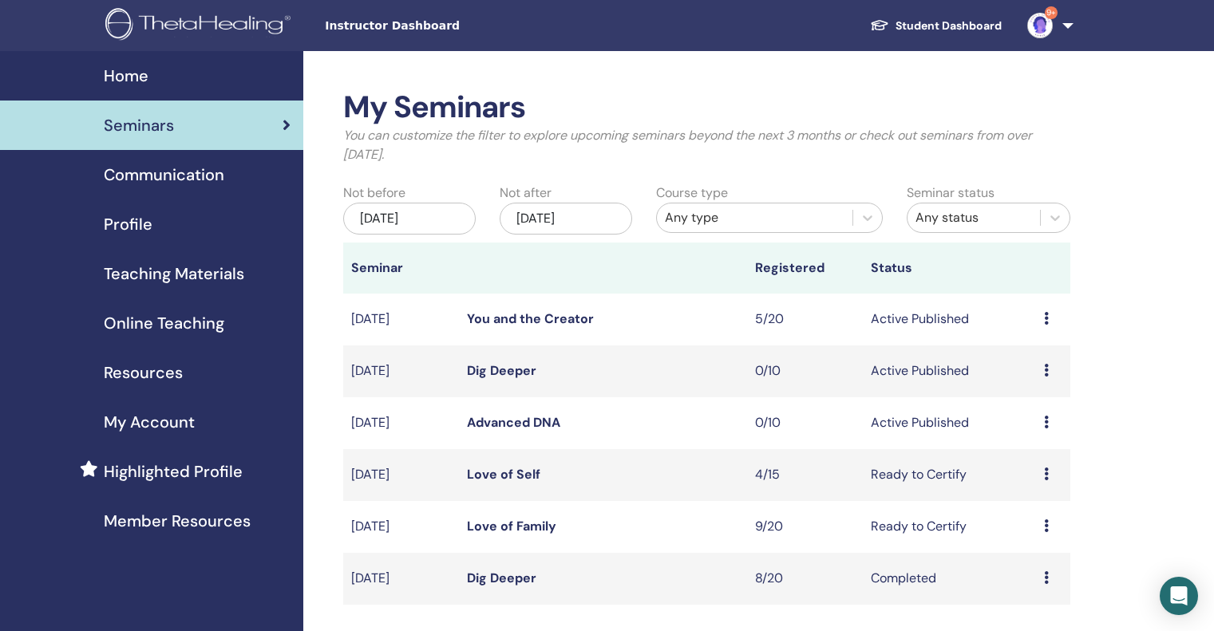
click at [1050, 18] on span "9+" at bounding box center [1040, 24] width 38 height 13
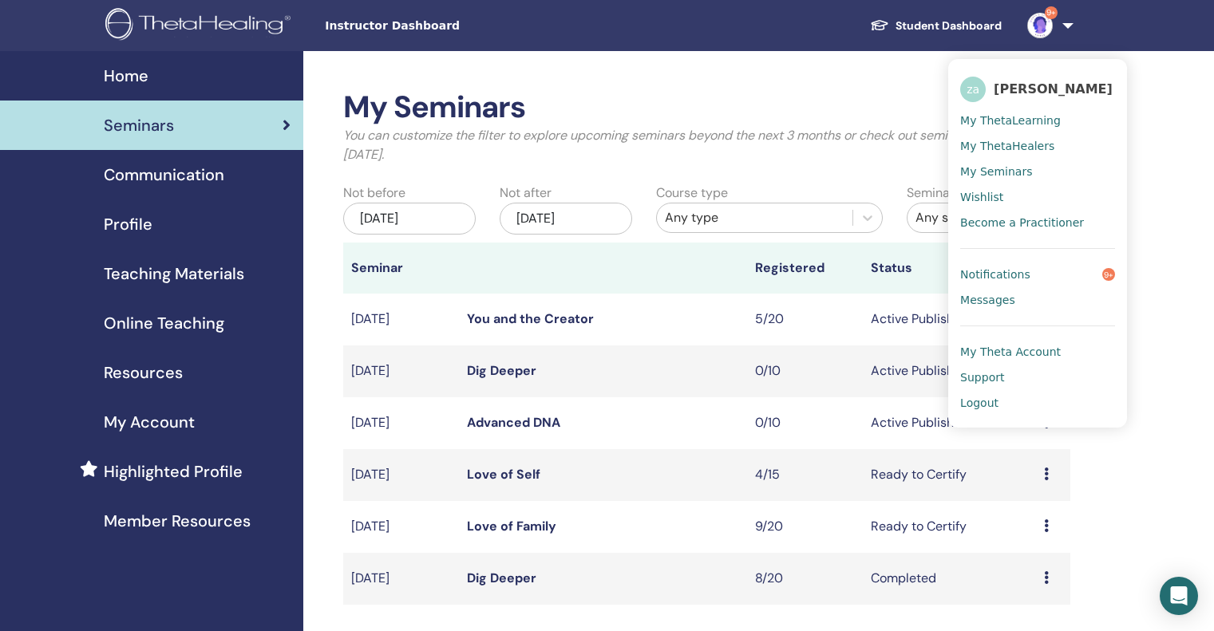
click at [996, 277] on span "Notifications" at bounding box center [995, 274] width 70 height 14
